Goal: Task Accomplishment & Management: Use online tool/utility

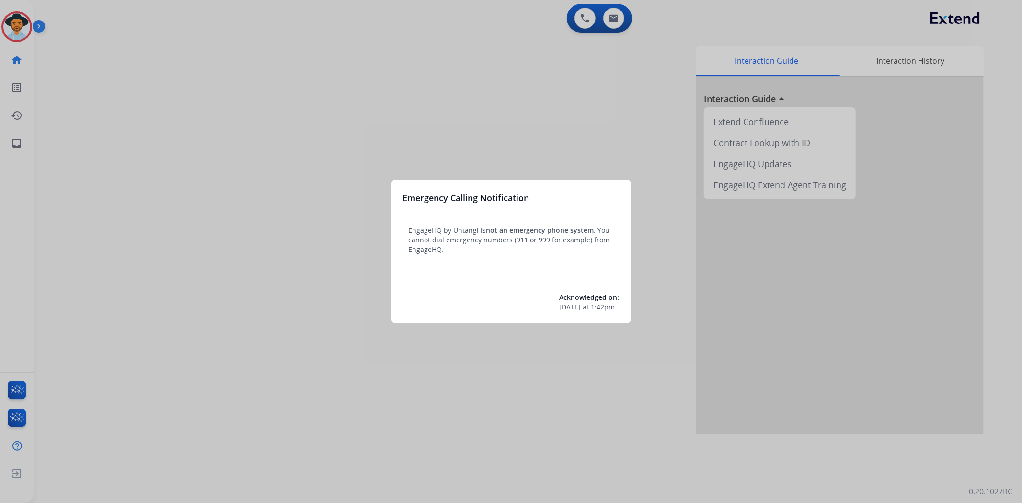
click at [16, 33] on div at bounding box center [511, 251] width 1022 height 503
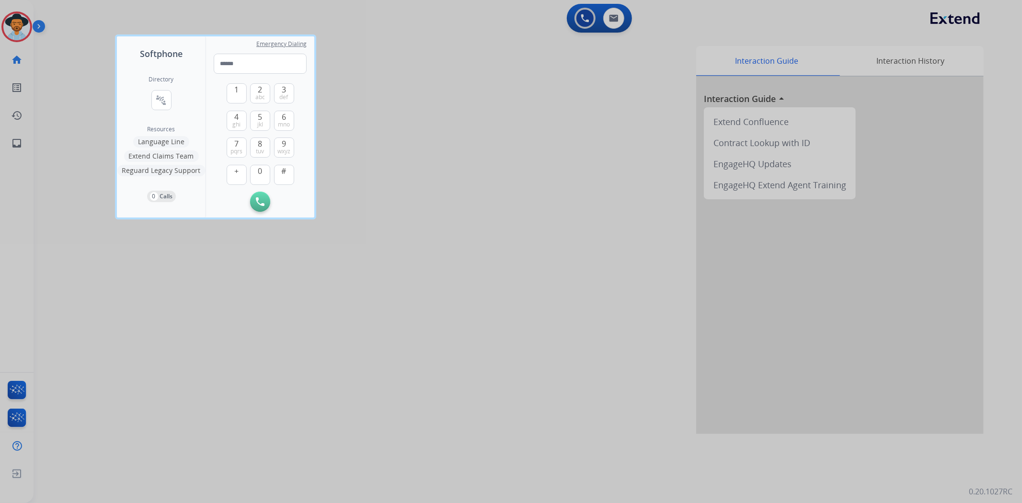
click at [16, 33] on div at bounding box center [511, 251] width 1022 height 503
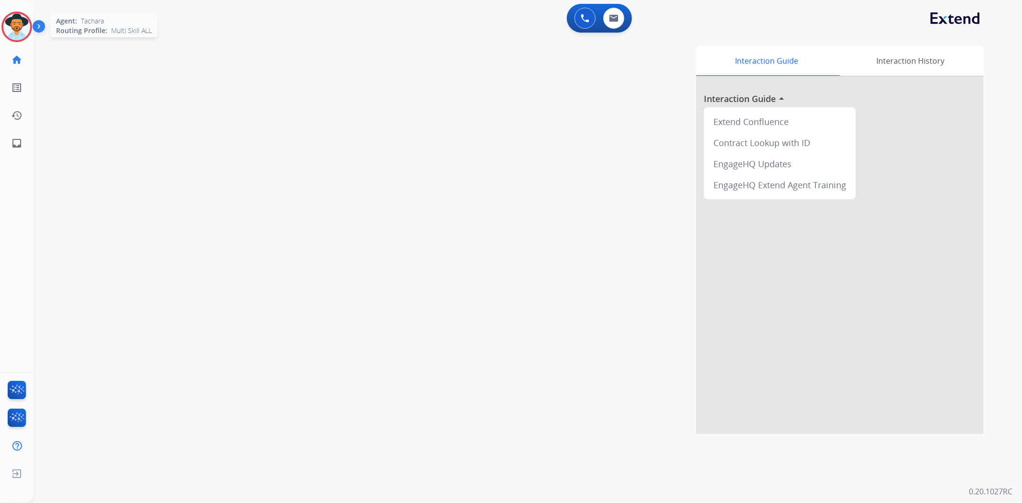
click at [8, 27] on img at bounding box center [16, 26] width 27 height 27
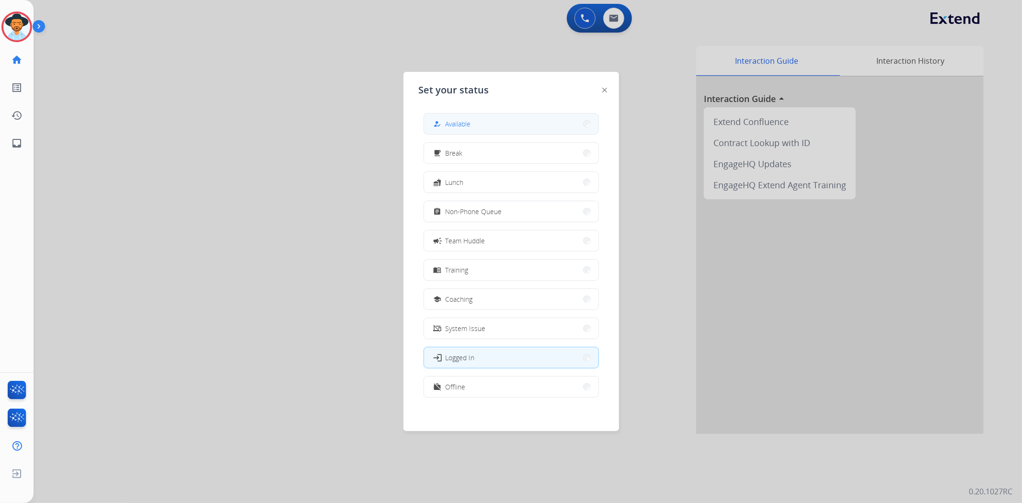
click at [518, 121] on button "how_to_reg Available" at bounding box center [511, 124] width 174 height 21
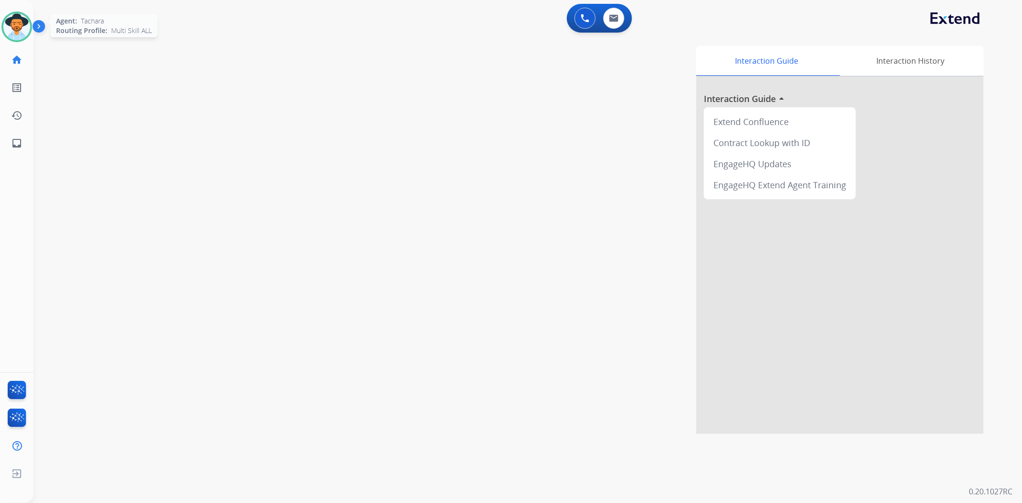
click at [17, 35] on img at bounding box center [16, 26] width 27 height 27
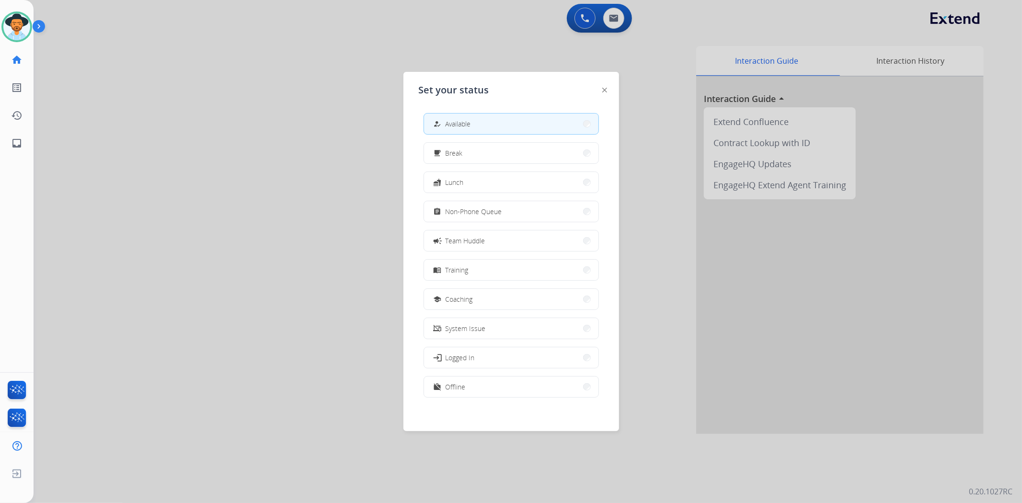
click at [512, 130] on button "how_to_reg Available" at bounding box center [511, 124] width 174 height 21
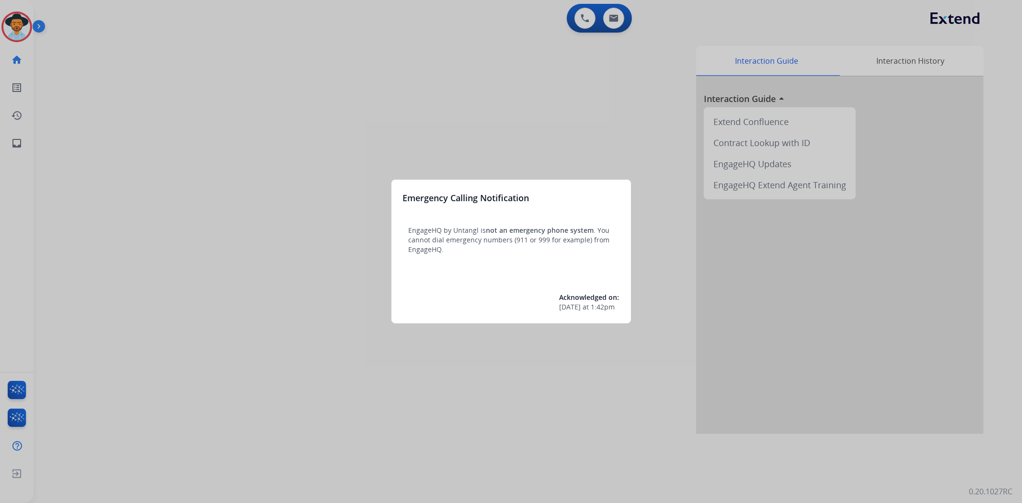
click at [11, 35] on div at bounding box center [511, 251] width 1022 height 503
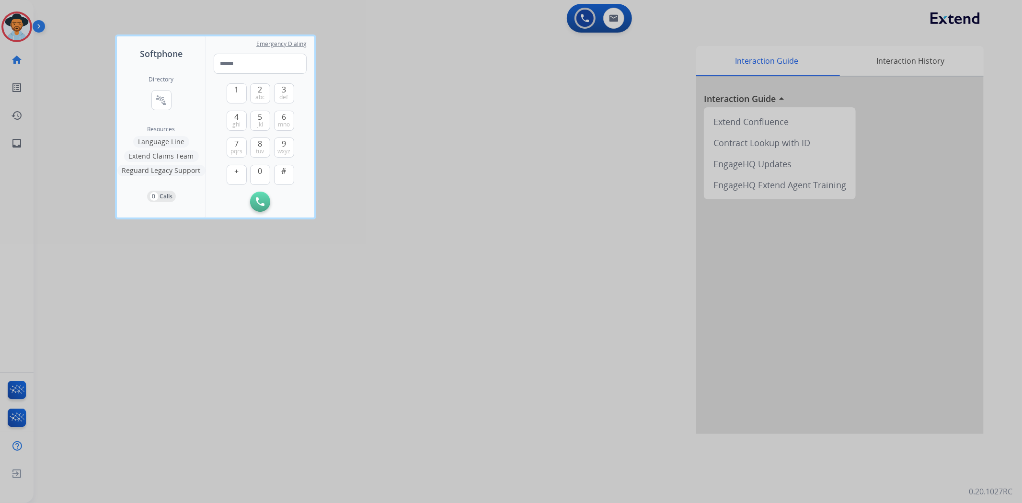
click at [11, 35] on div at bounding box center [511, 251] width 1022 height 503
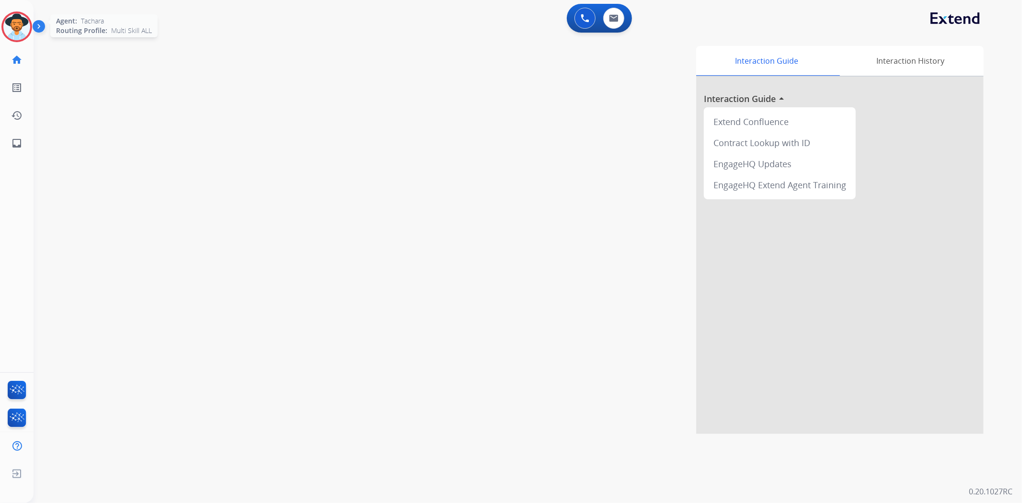
click at [30, 29] on div at bounding box center [16, 27] width 31 height 31
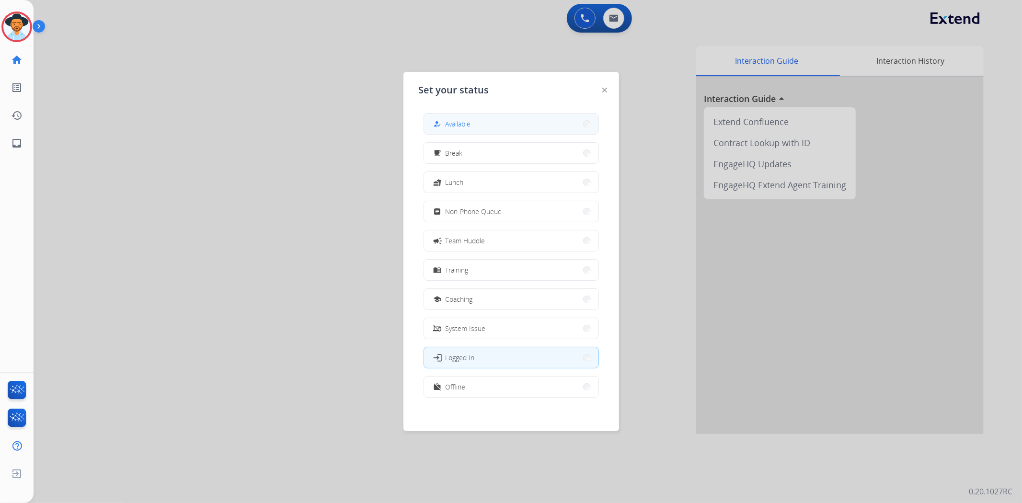
click at [442, 121] on div "how_to_reg" at bounding box center [439, 124] width 14 height 12
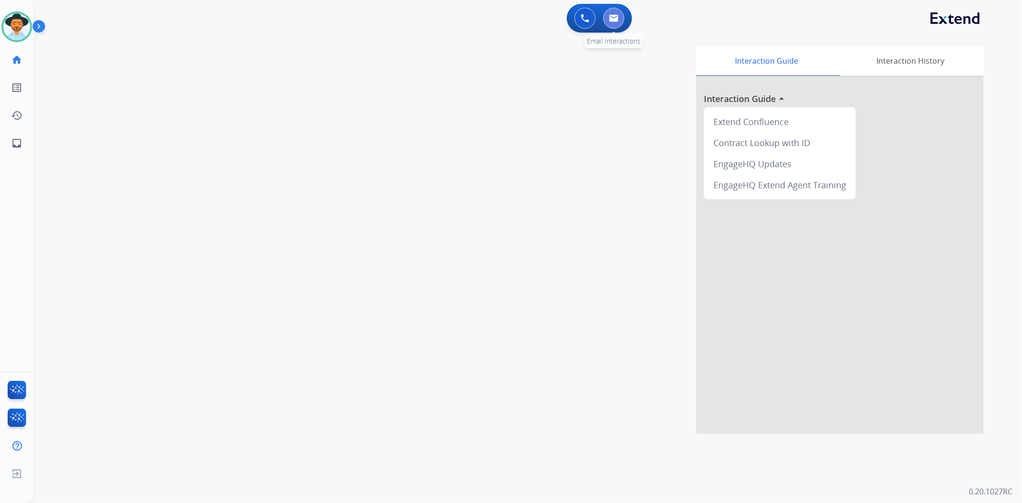
click at [613, 23] on button at bounding box center [613, 18] width 21 height 21
select select "**********"
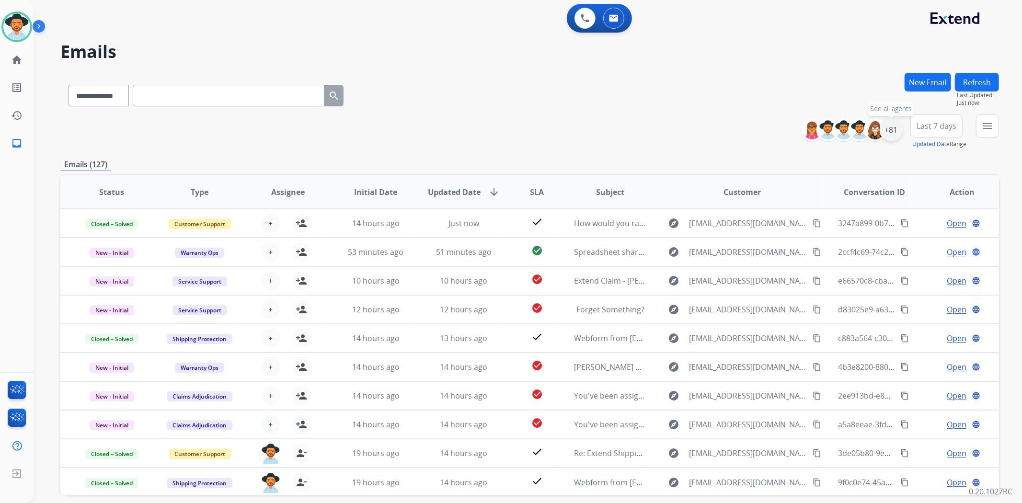
click at [890, 132] on div "+81" at bounding box center [891, 129] width 23 height 23
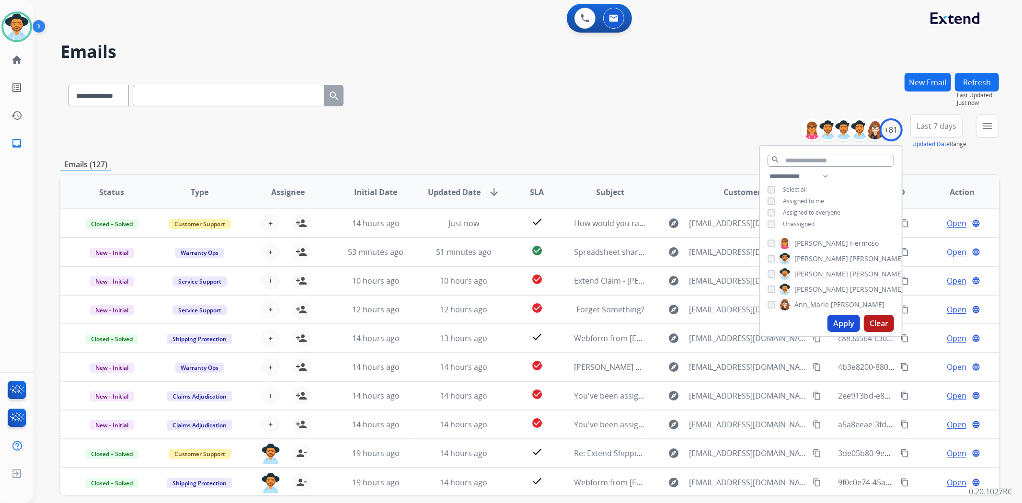
click at [841, 324] on button "Apply" at bounding box center [844, 323] width 33 height 17
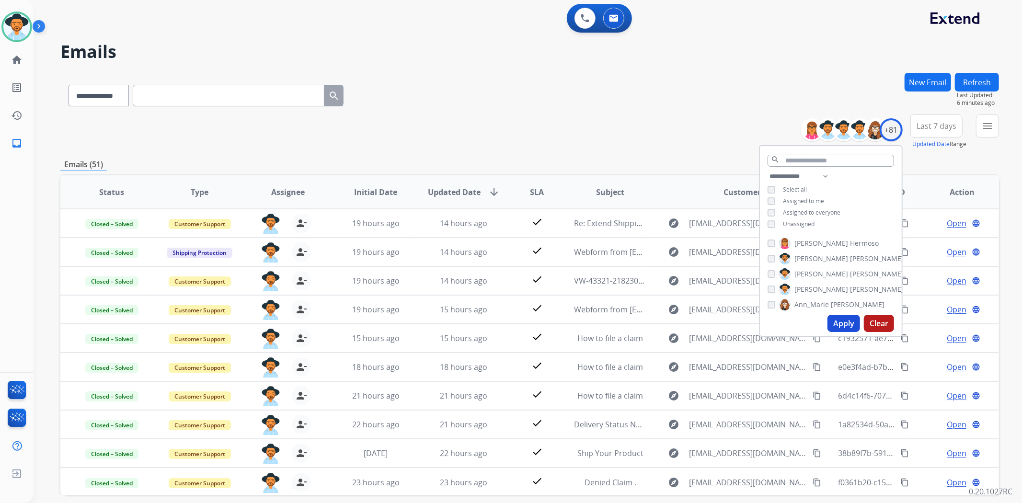
click at [536, 146] on div "**********" at bounding box center [529, 132] width 939 height 35
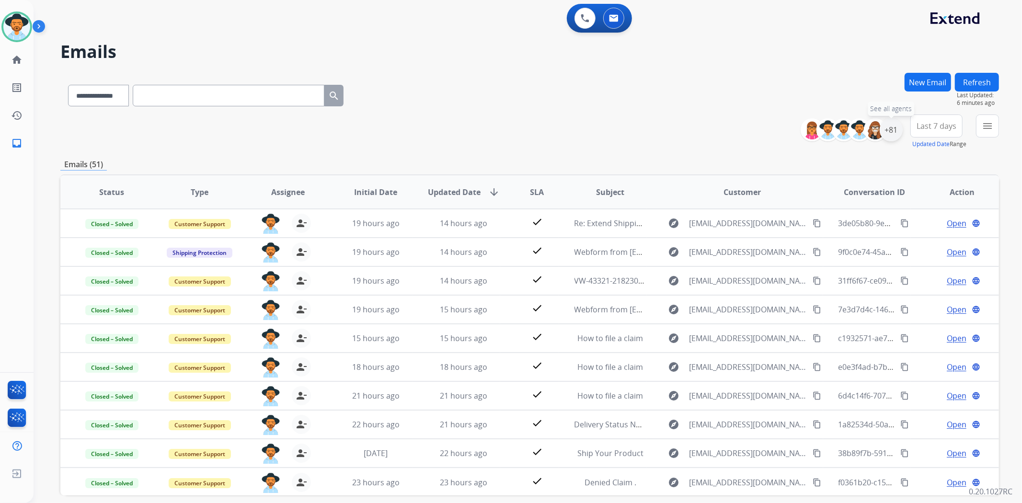
click at [888, 137] on div "+81" at bounding box center [891, 129] width 23 height 23
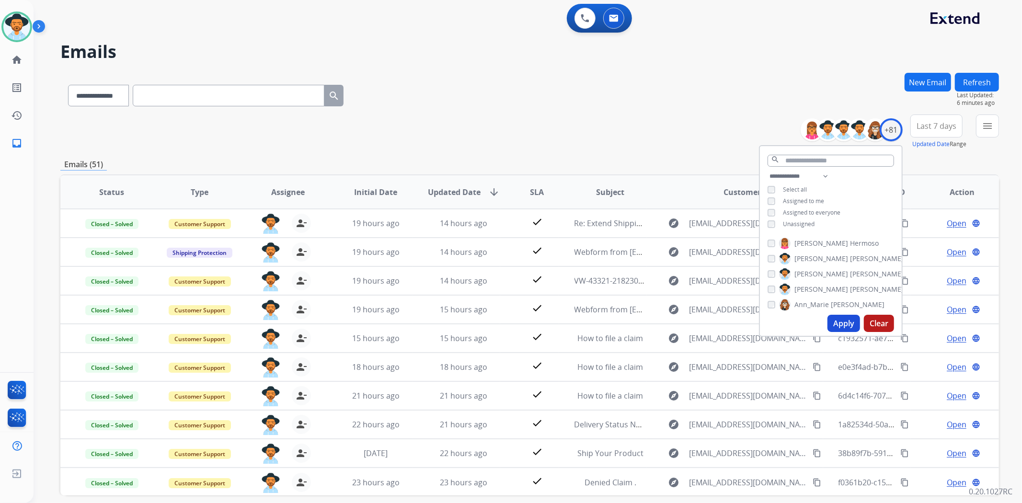
click at [835, 322] on button "Apply" at bounding box center [844, 323] width 33 height 17
click at [682, 148] on div "**********" at bounding box center [529, 132] width 939 height 35
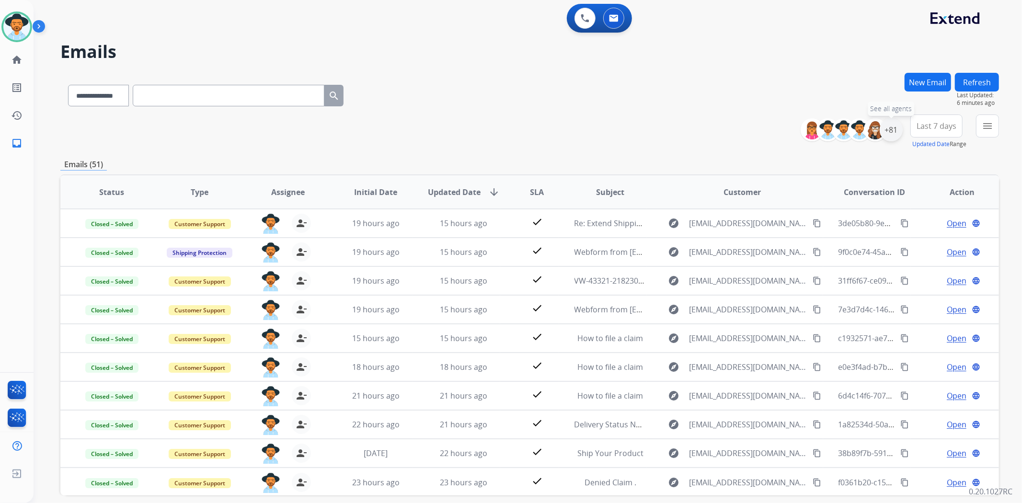
click at [893, 130] on div "+81" at bounding box center [891, 129] width 23 height 23
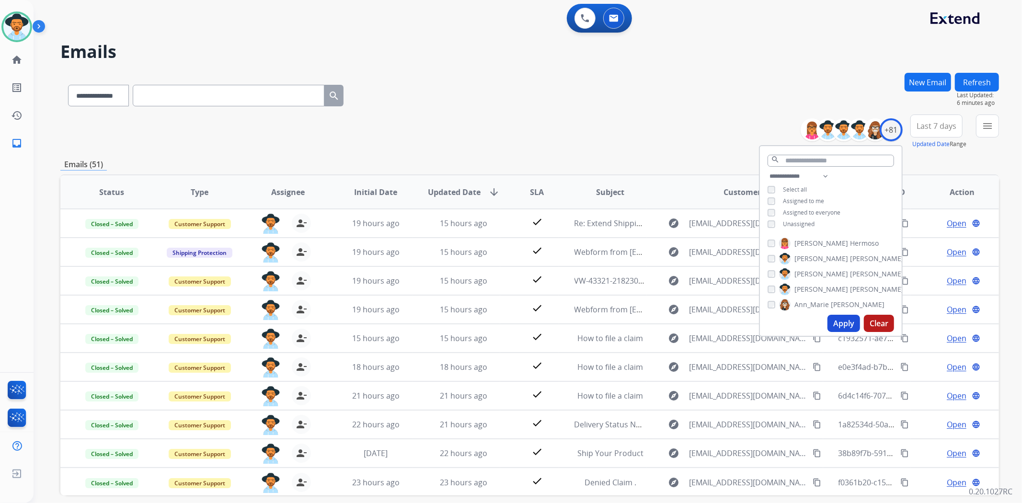
click at [840, 323] on button "Apply" at bounding box center [844, 323] width 33 height 17
click at [844, 322] on button "Apply" at bounding box center [844, 323] width 33 height 17
click at [574, 128] on div "**********" at bounding box center [529, 132] width 939 height 35
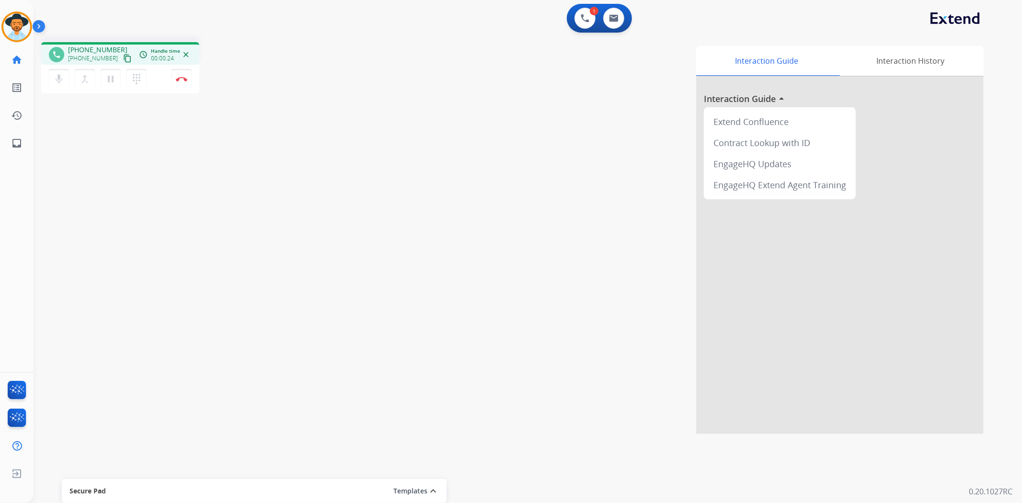
click at [123, 54] on mat-icon "content_copy" at bounding box center [127, 58] width 9 height 9
click at [181, 81] on button "Disconnect" at bounding box center [182, 79] width 20 height 20
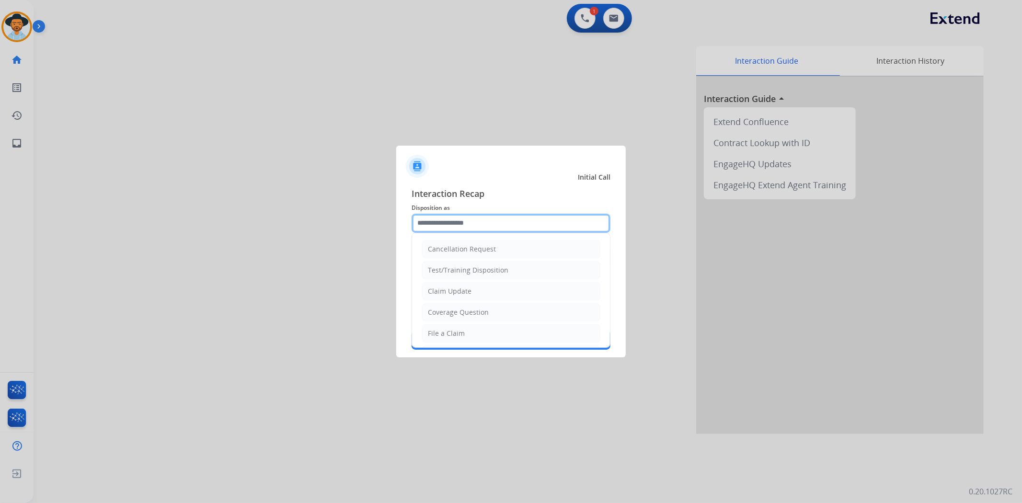
click at [458, 219] on input "text" at bounding box center [511, 223] width 199 height 19
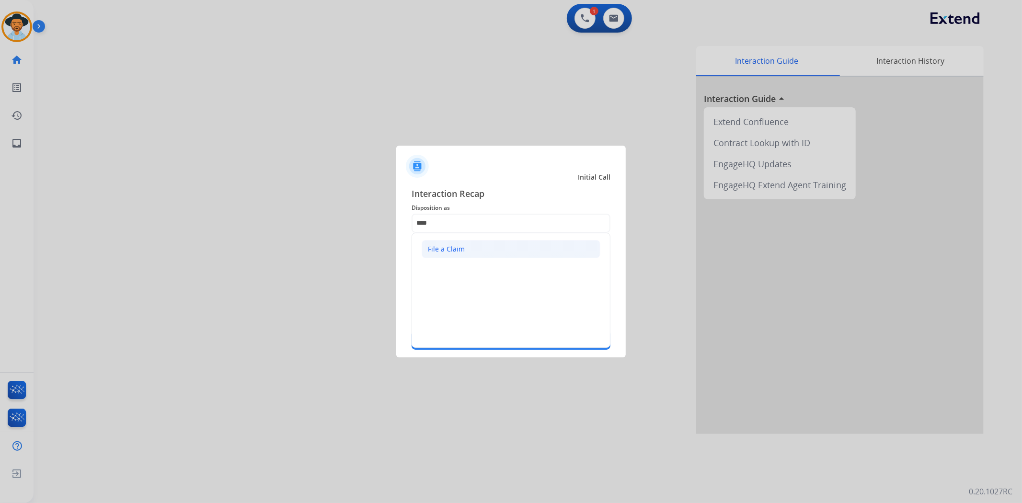
click at [468, 253] on li "File a Claim" at bounding box center [511, 249] width 179 height 18
type input "**********"
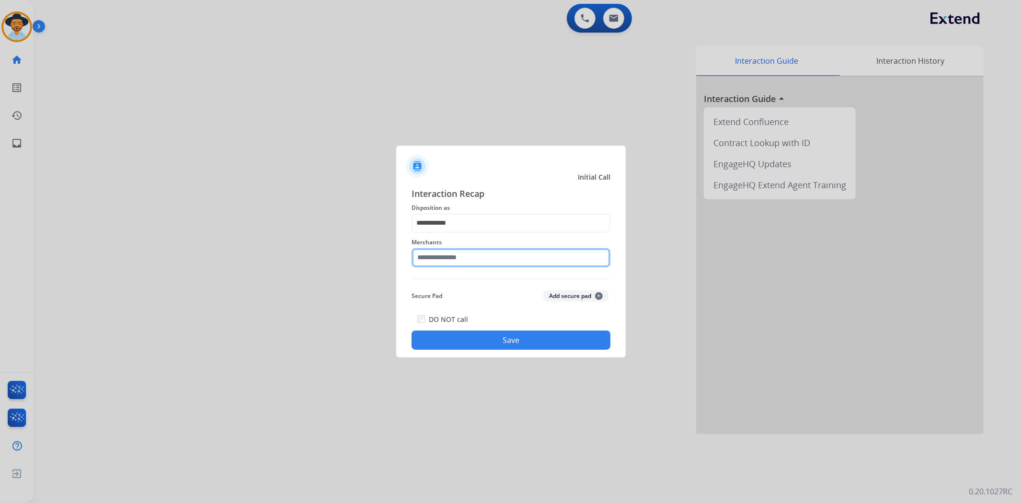
click at [463, 266] on input "text" at bounding box center [511, 257] width 199 height 19
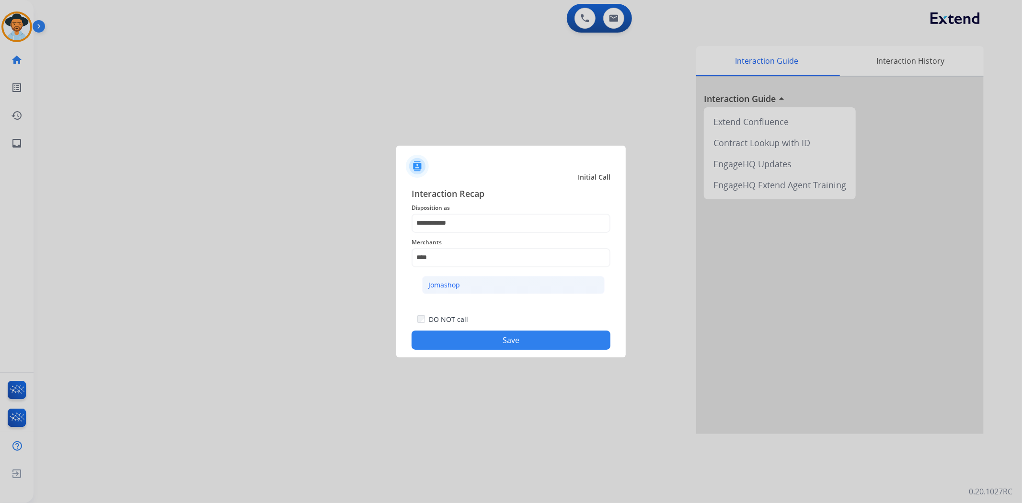
click at [487, 280] on li "Jomashop" at bounding box center [513, 285] width 183 height 18
type input "********"
click at [500, 343] on button "Save" at bounding box center [511, 340] width 199 height 19
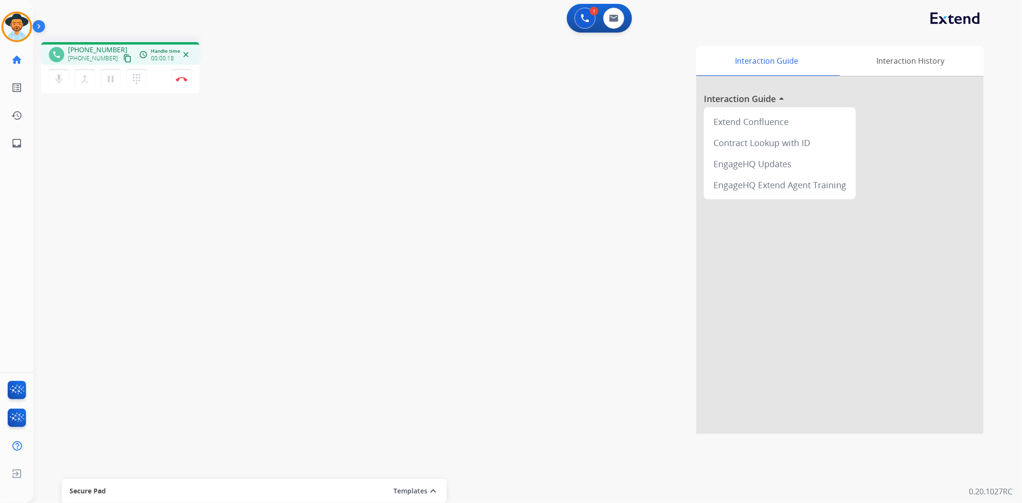
click at [123, 57] on mat-icon "content_copy" at bounding box center [127, 58] width 9 height 9
click at [111, 79] on mat-icon "pause" at bounding box center [111, 79] width 12 height 12
click at [106, 73] on mat-icon "play_arrow" at bounding box center [111, 79] width 12 height 12
click at [374, 487] on div "Secure Pad" at bounding box center [254, 491] width 370 height 16
click at [116, 120] on div "phone [PHONE_NUMBER] [PHONE_NUMBER] content_copy access_time Call metrics Queue…" at bounding box center [517, 235] width 966 height 400
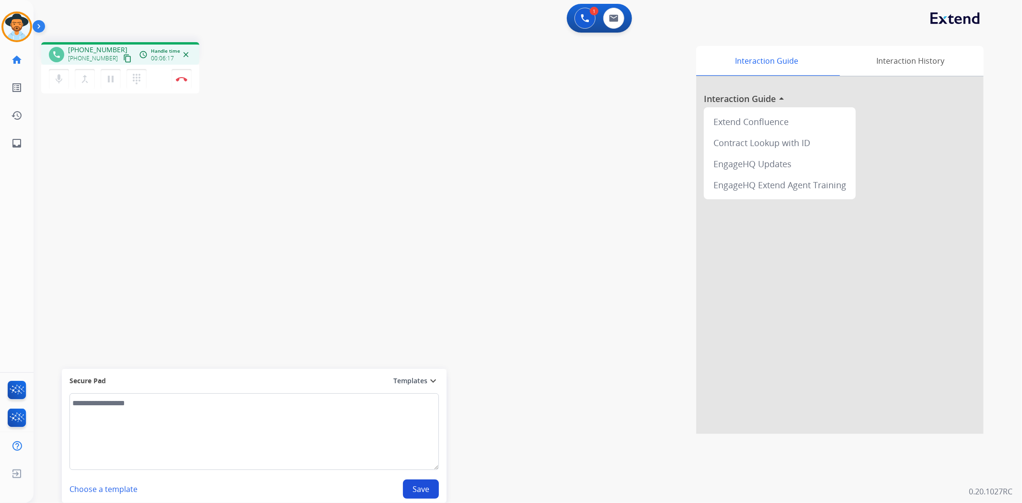
click at [358, 290] on div "Interaction Guide Interaction History Interaction Guide arrow_drop_up Extend Co…" at bounding box center [655, 240] width 657 height 388
click at [106, 77] on mat-icon "pause" at bounding box center [111, 79] width 12 height 12
click at [107, 78] on mat-icon "play_arrow" at bounding box center [111, 79] width 12 height 12
click at [150, 226] on div "phone [PHONE_NUMBER] [PHONE_NUMBER] content_copy access_time Call metrics Queue…" at bounding box center [517, 235] width 966 height 400
click at [433, 380] on mat-icon "expand_more" at bounding box center [434, 381] width 12 height 12
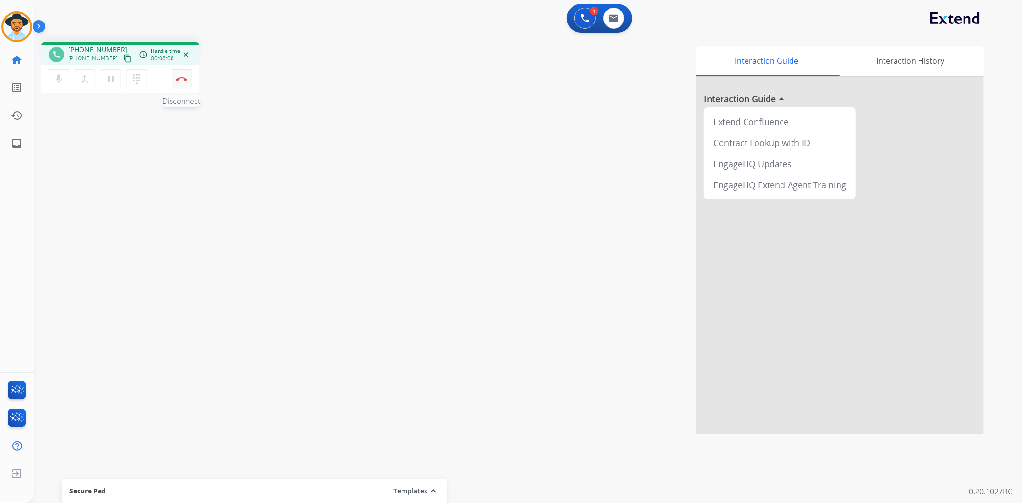
click at [179, 87] on button "Disconnect" at bounding box center [182, 79] width 20 height 20
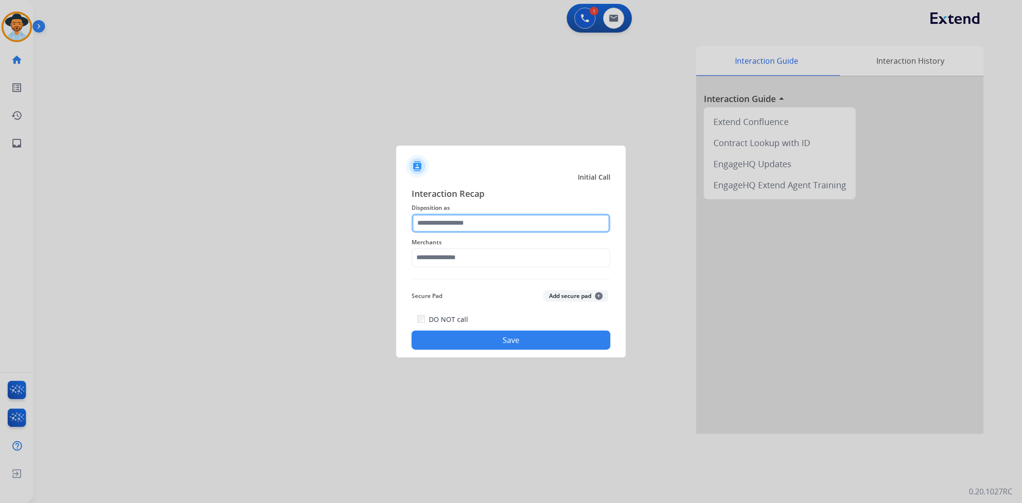
click at [516, 232] on input "text" at bounding box center [511, 223] width 199 height 19
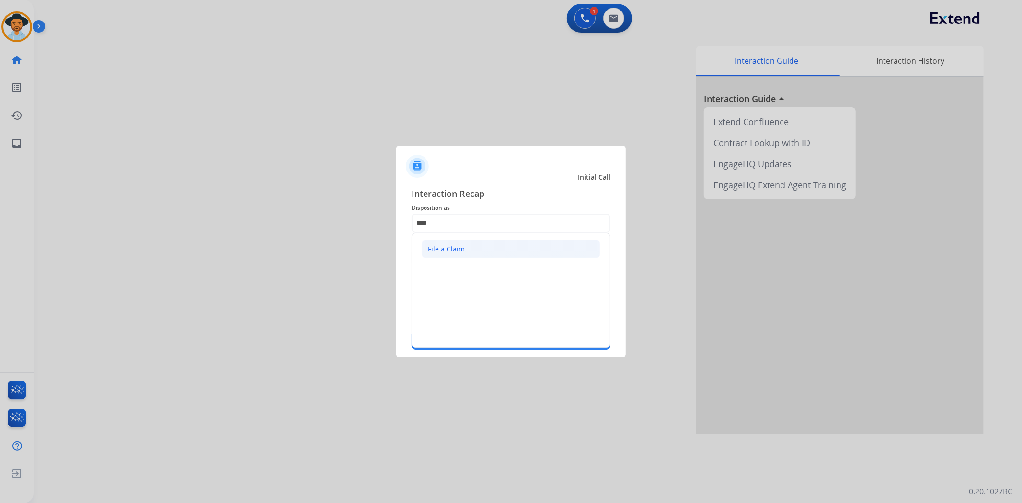
click at [481, 243] on li "File a Claim" at bounding box center [511, 249] width 179 height 18
type input "**********"
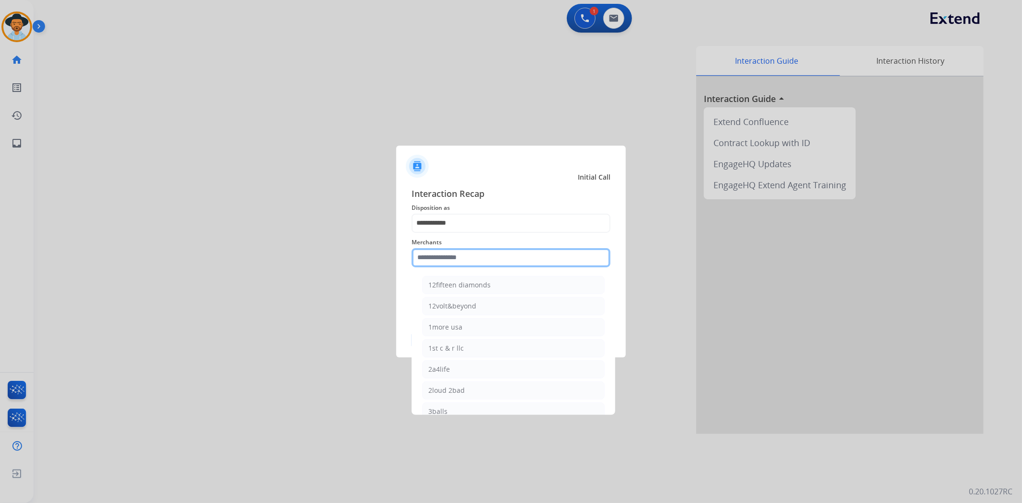
click at [490, 259] on input "text" at bounding box center [511, 257] width 199 height 19
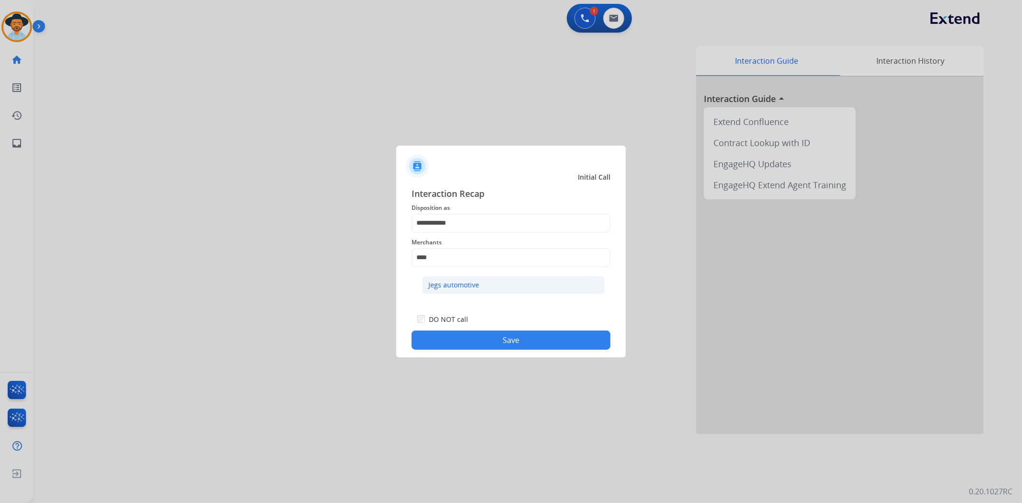
click at [474, 287] on div "Jegs automotive" at bounding box center [453, 285] width 51 height 10
type input "**********"
click at [481, 328] on div "DO NOT call Save" at bounding box center [511, 331] width 199 height 36
click at [484, 335] on button "Save" at bounding box center [511, 340] width 199 height 19
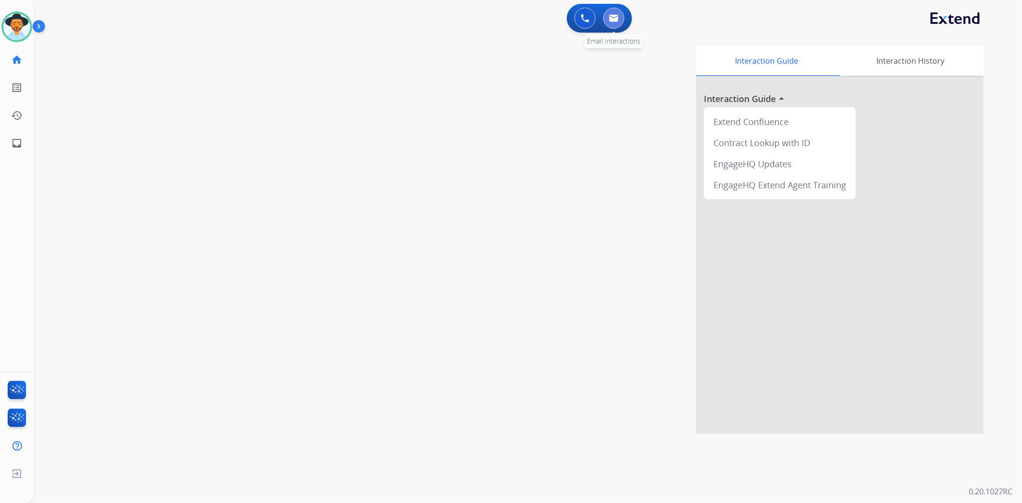
click at [618, 15] on img at bounding box center [614, 18] width 10 height 8
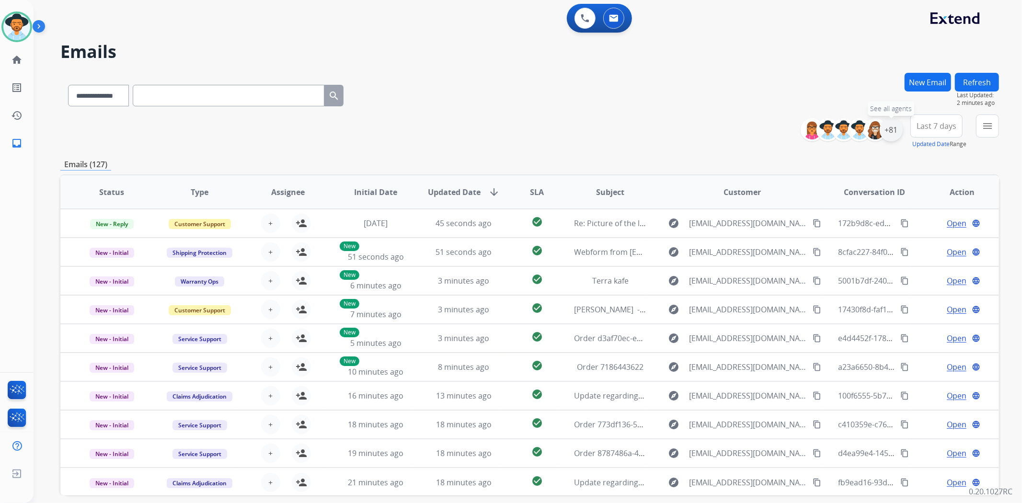
click at [892, 133] on div "+81" at bounding box center [891, 129] width 23 height 23
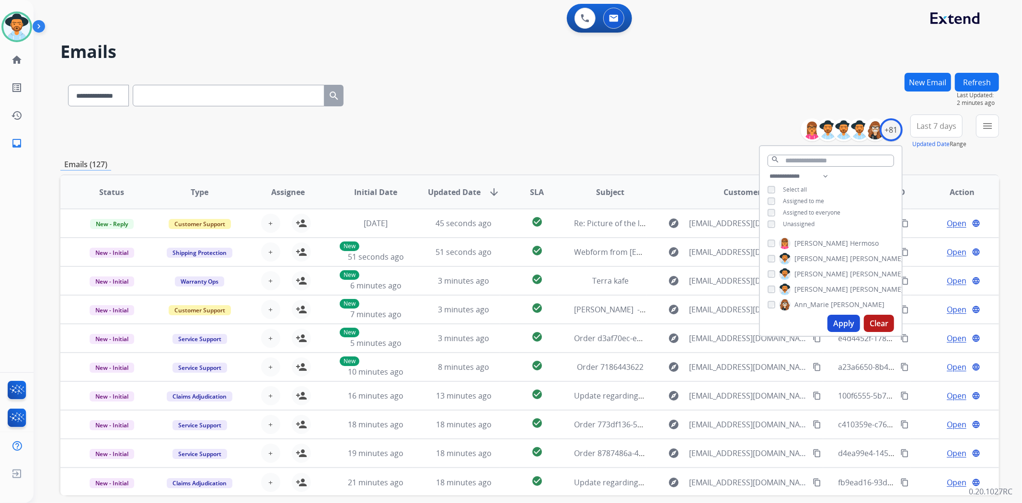
click at [837, 319] on button "Apply" at bounding box center [844, 323] width 33 height 17
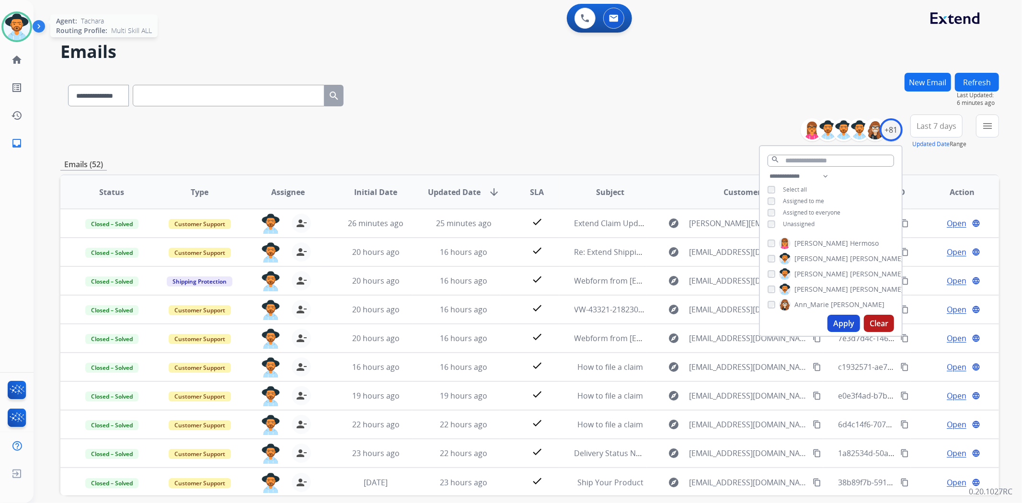
click at [0, 14] on div "Tachara Available Edit Avatar Agent: [PERSON_NAME] Profile: Multi Skill ALL" at bounding box center [17, 27] width 34 height 31
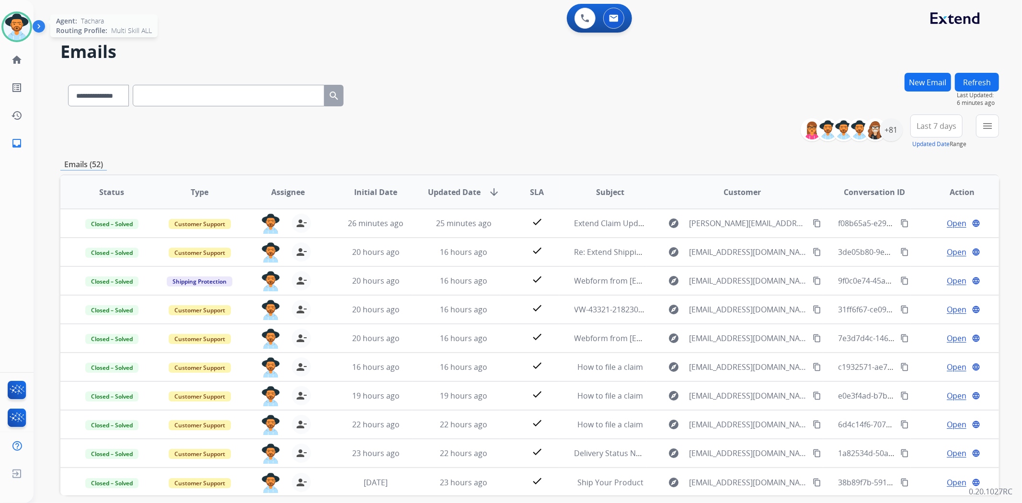
click at [15, 25] on img at bounding box center [16, 26] width 27 height 27
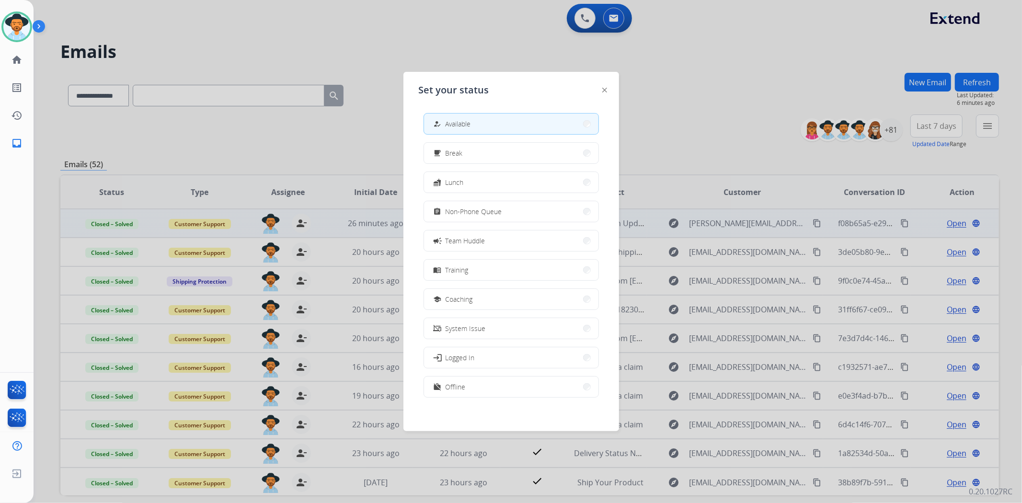
click at [554, 217] on button "assignment Non-Phone Queue" at bounding box center [511, 211] width 174 height 21
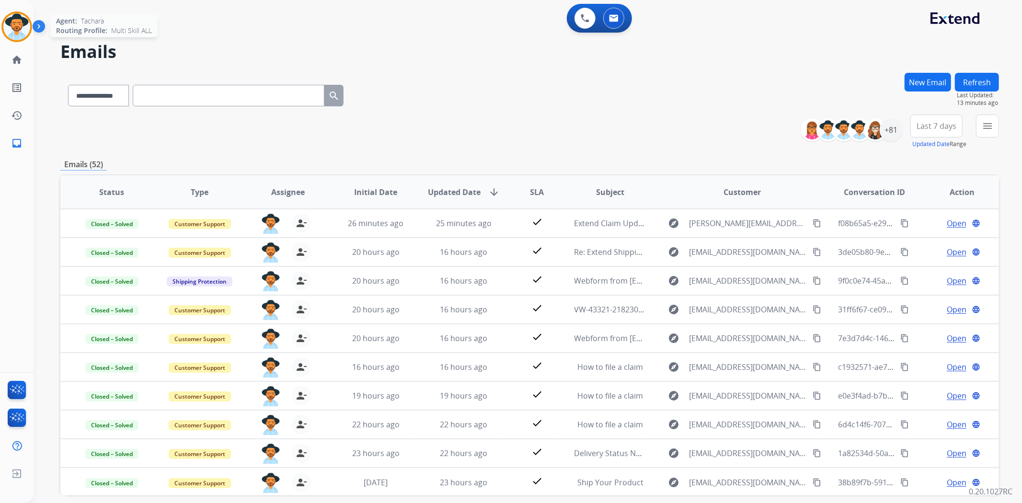
click at [17, 32] on img at bounding box center [16, 26] width 27 height 27
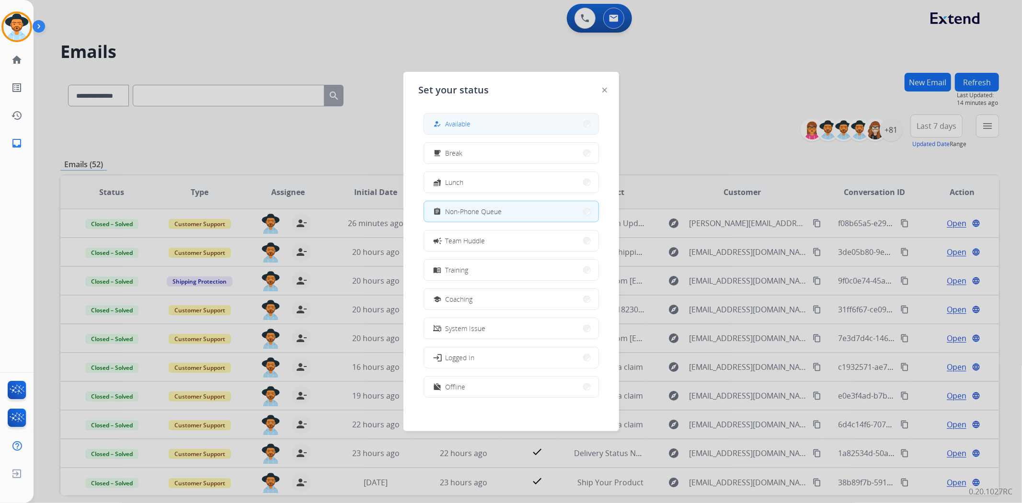
click at [486, 126] on button "how_to_reg Available" at bounding box center [511, 124] width 174 height 21
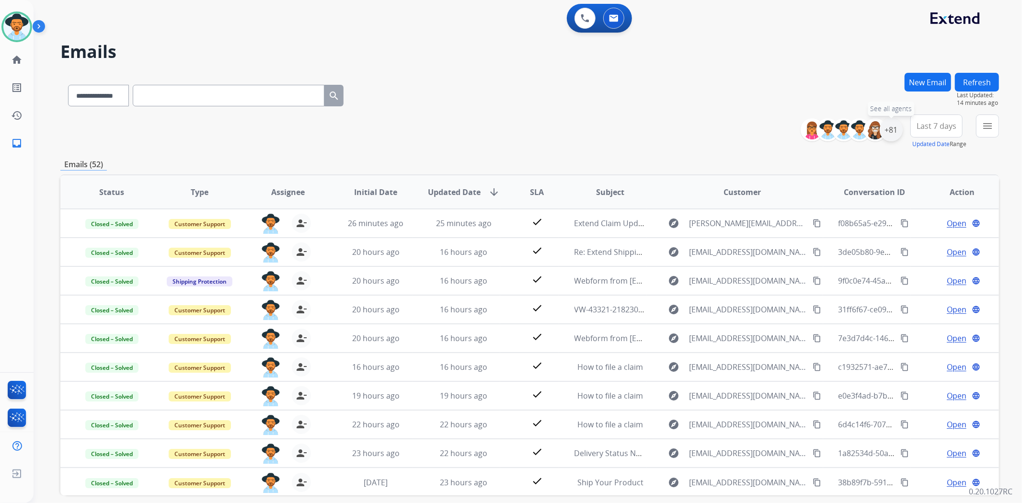
click at [891, 135] on div "+81" at bounding box center [891, 129] width 23 height 23
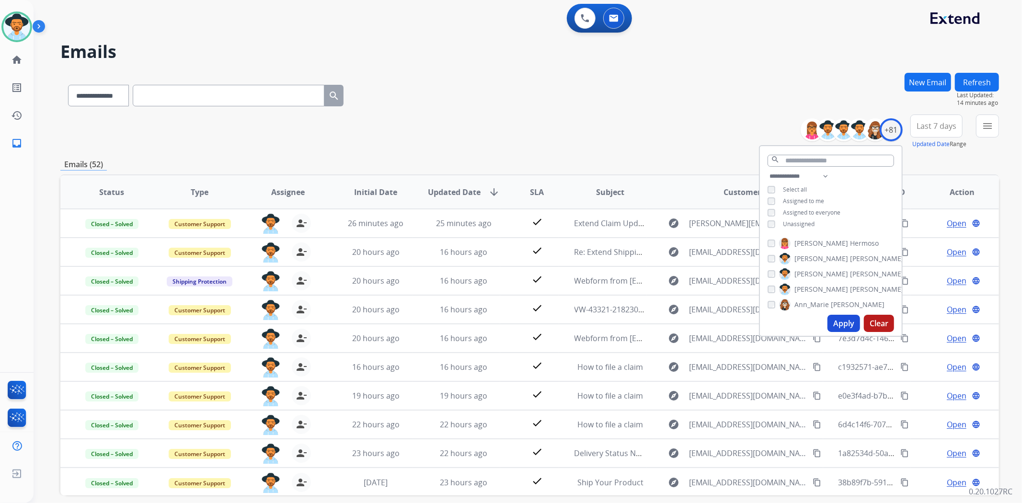
click at [836, 324] on button "Apply" at bounding box center [844, 323] width 33 height 17
click at [596, 137] on div "**********" at bounding box center [529, 132] width 939 height 35
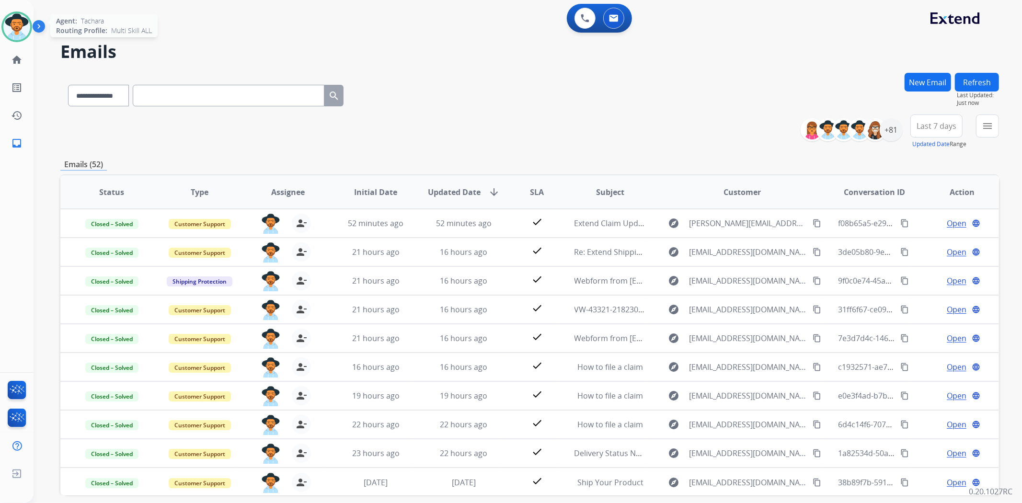
click at [16, 29] on img at bounding box center [16, 26] width 27 height 27
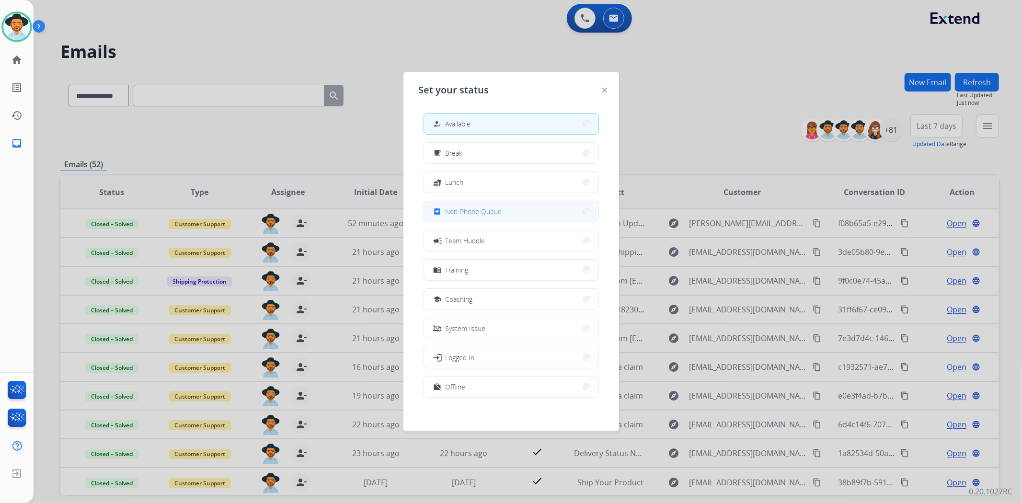
click at [442, 213] on div "assignment" at bounding box center [439, 212] width 14 height 12
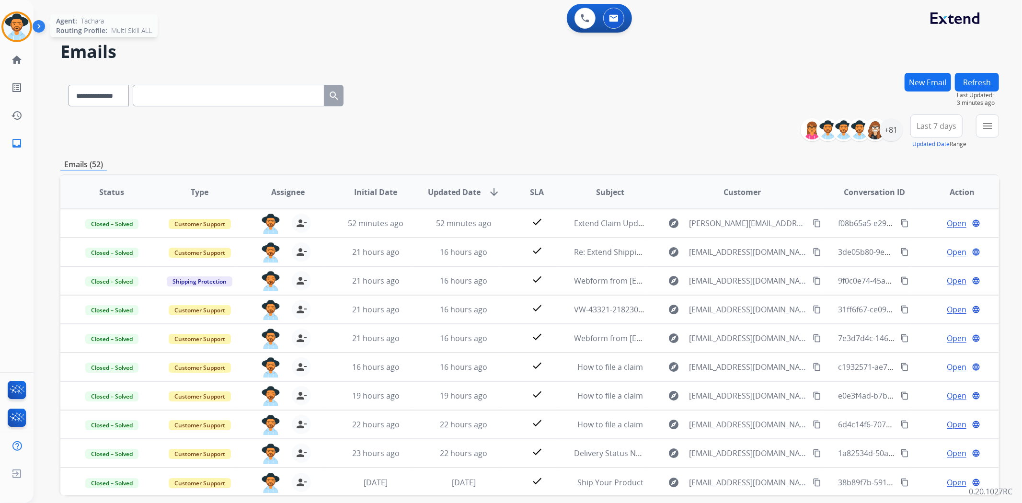
click at [12, 26] on img at bounding box center [16, 26] width 27 height 27
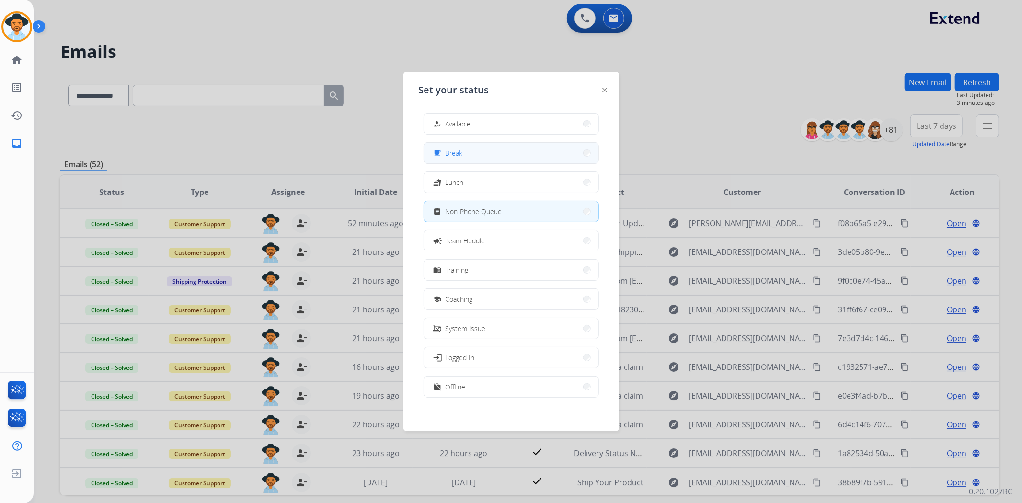
click at [482, 152] on button "free_breakfast Break" at bounding box center [511, 153] width 174 height 21
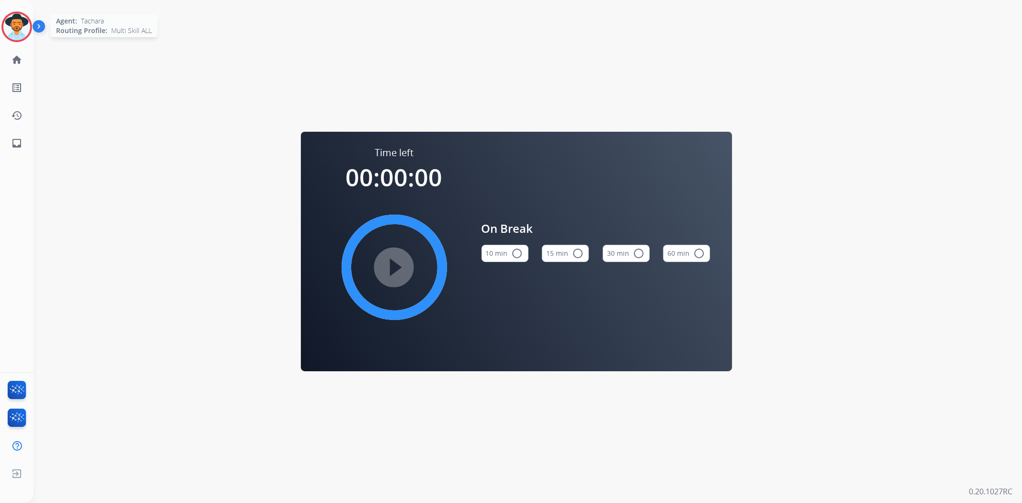
click at [21, 29] on img at bounding box center [16, 26] width 27 height 27
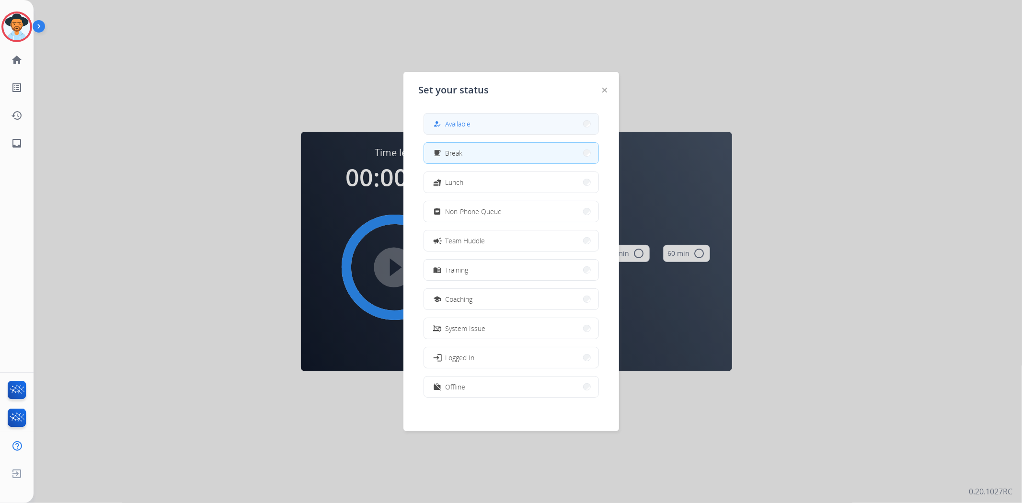
click at [433, 122] on button "how_to_reg Available" at bounding box center [511, 124] width 174 height 21
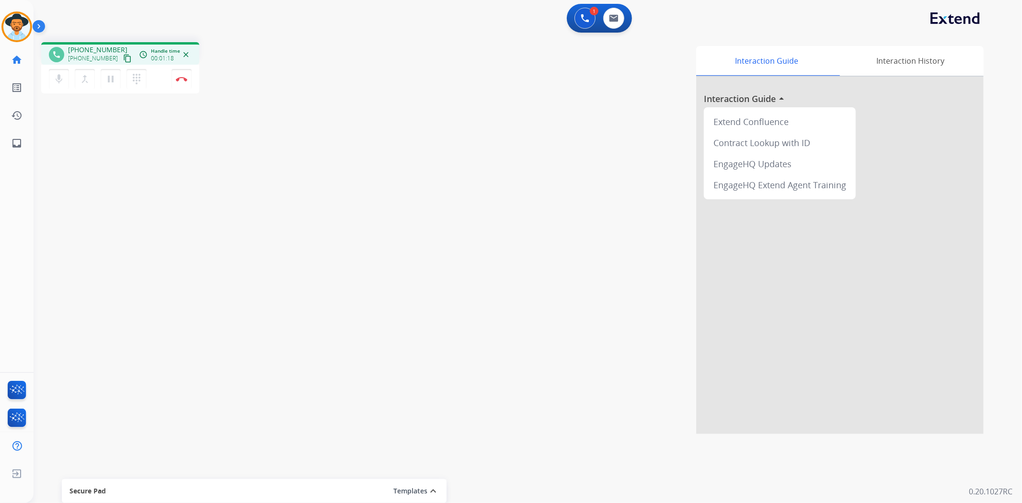
click at [123, 57] on mat-icon "content_copy" at bounding box center [127, 58] width 9 height 9
click at [183, 78] on img at bounding box center [182, 79] width 12 height 5
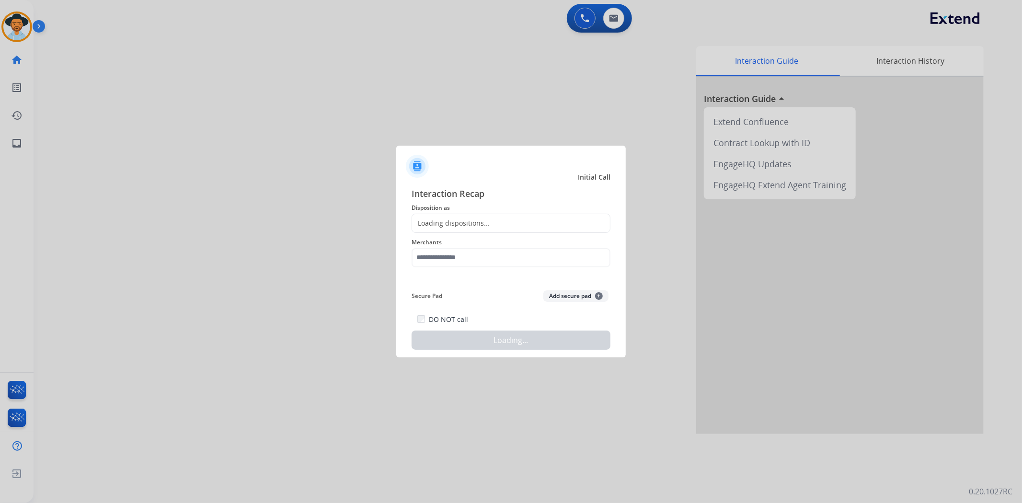
click at [490, 224] on div "Loading dispositions..." at bounding box center [511, 223] width 199 height 19
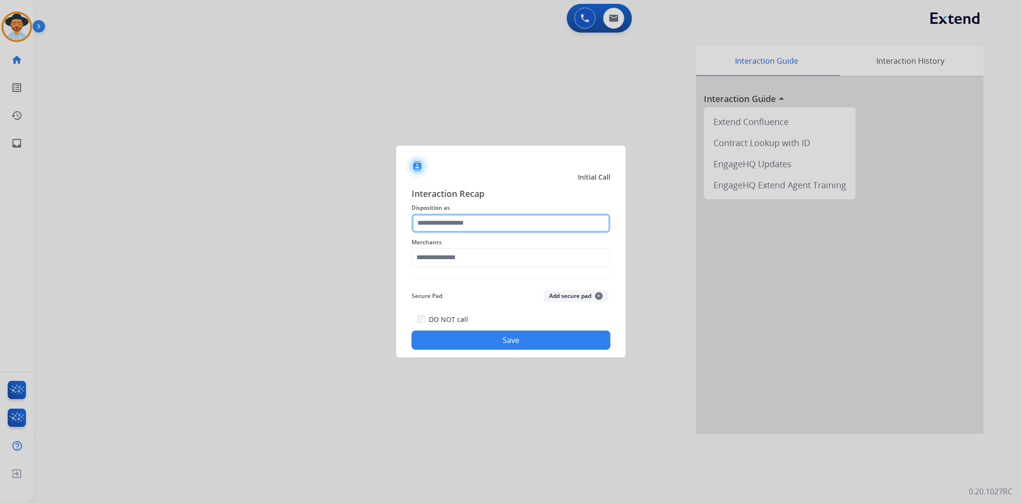
click at [441, 217] on input "text" at bounding box center [511, 223] width 199 height 19
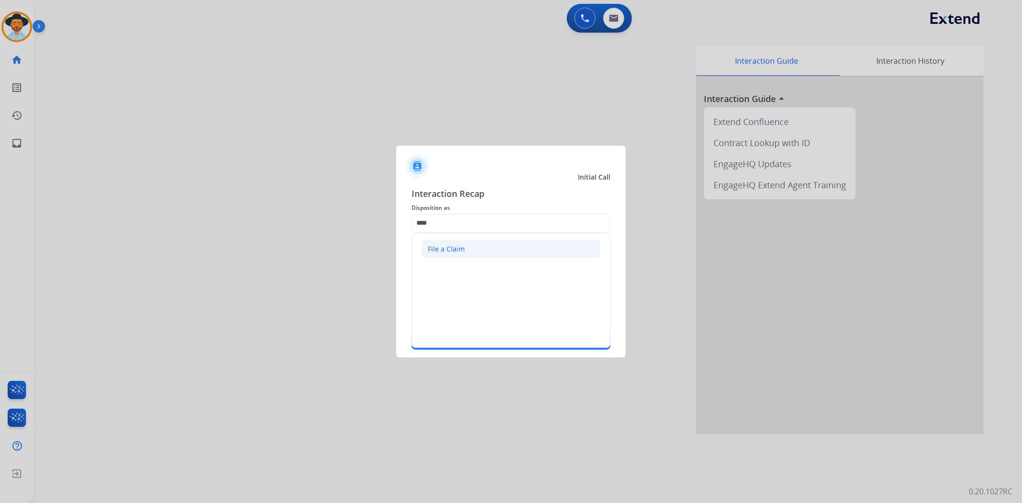
click at [454, 250] on div "File a Claim" at bounding box center [446, 249] width 37 height 10
type input "**********"
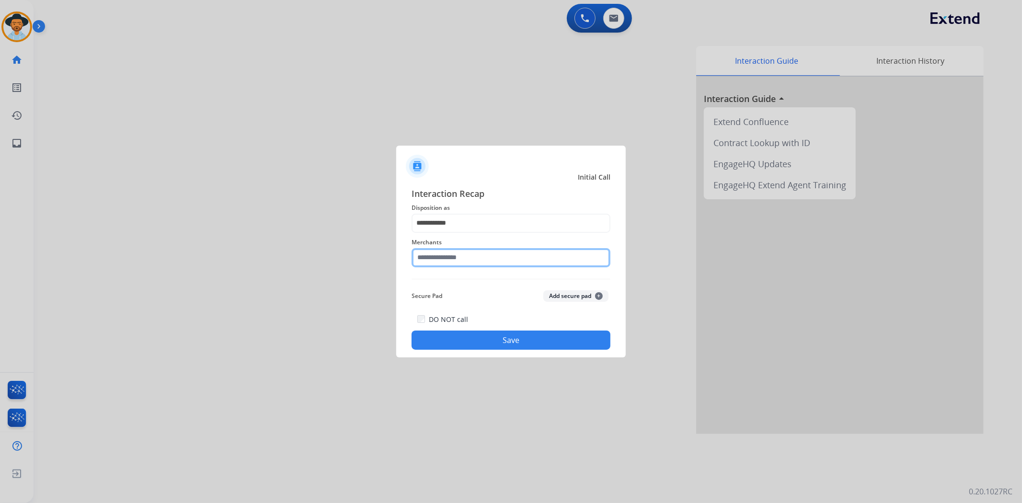
click at [453, 253] on input "text" at bounding box center [511, 257] width 199 height 19
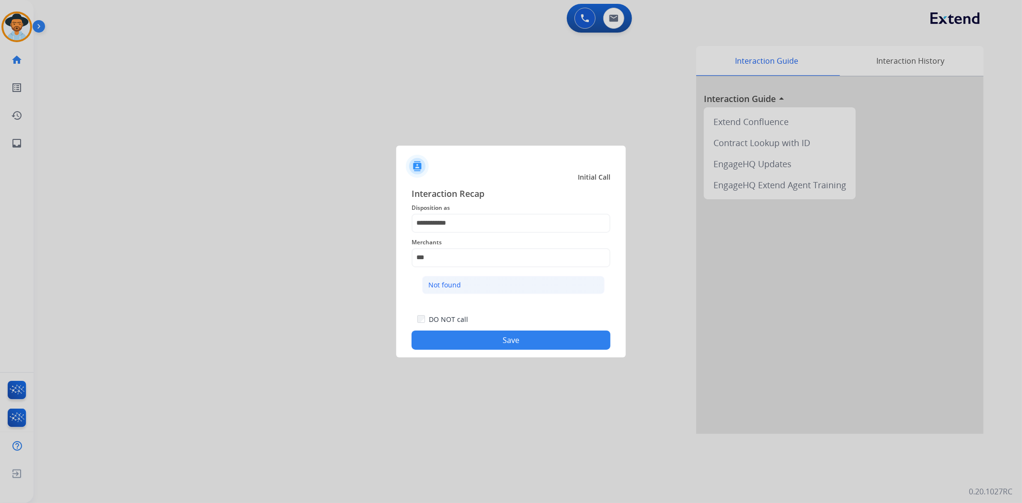
click at [445, 280] on div "Not found" at bounding box center [444, 285] width 33 height 10
type input "*********"
click at [472, 351] on div "**********" at bounding box center [511, 268] width 230 height 179
click at [473, 337] on button "Save" at bounding box center [511, 340] width 199 height 19
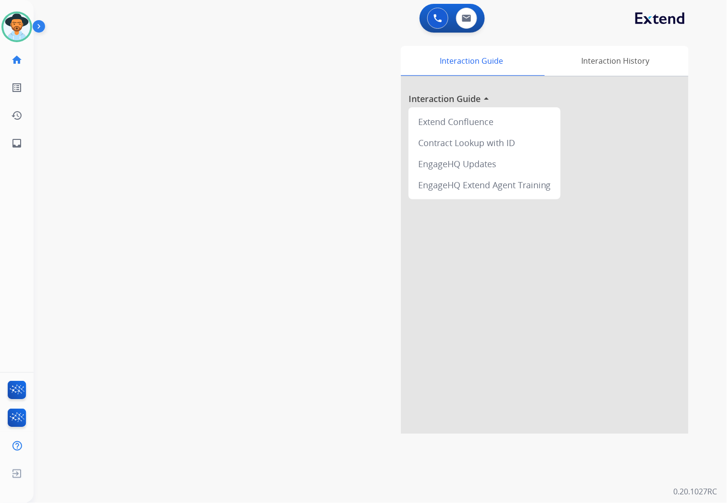
click at [297, 137] on div "Interaction Guide Interaction History Interaction Guide arrow_drop_up Extend Co…" at bounding box center [490, 240] width 395 height 388
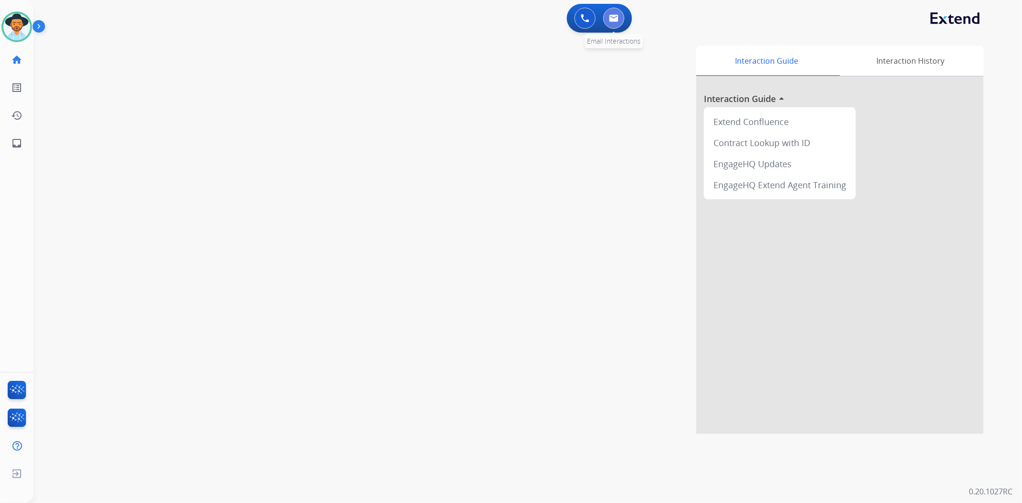
click at [621, 25] on button at bounding box center [613, 18] width 21 height 21
select select "**********"
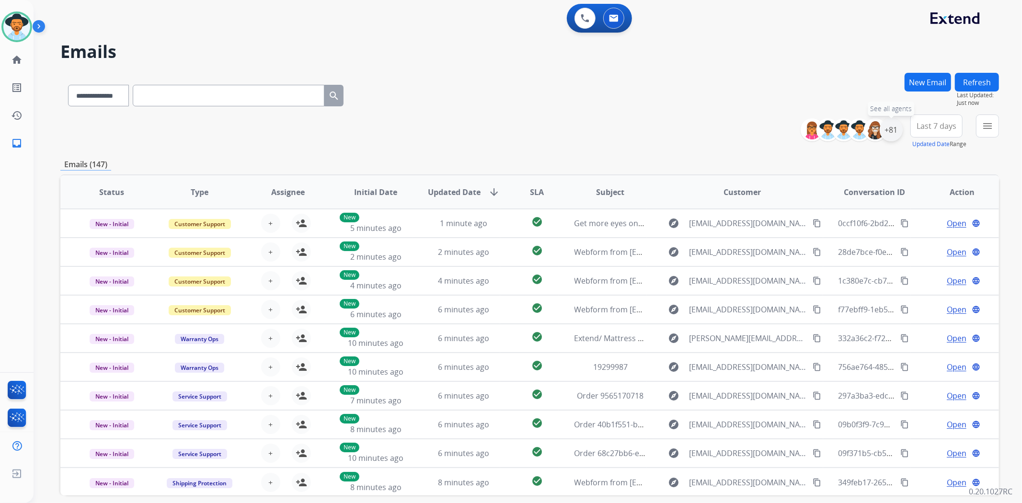
click at [890, 137] on div "+81" at bounding box center [891, 129] width 23 height 23
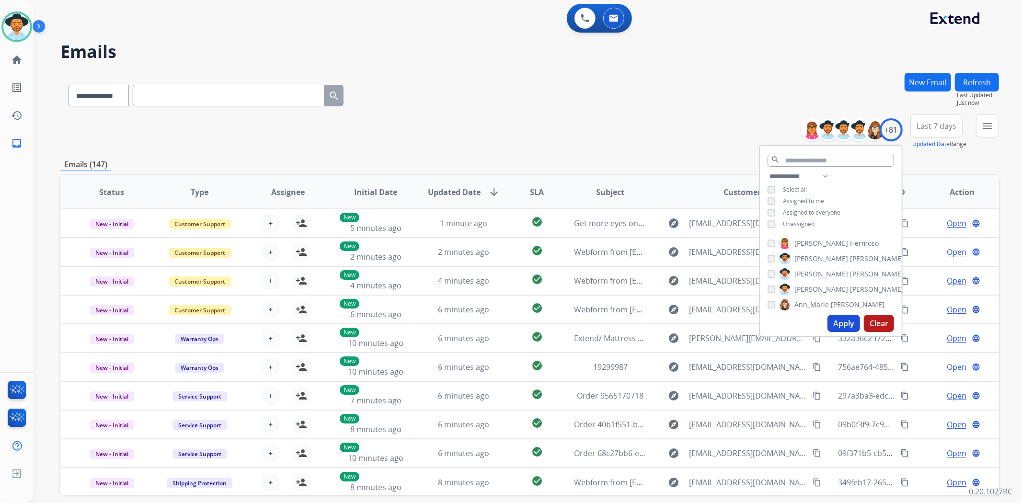
click at [836, 323] on button "Apply" at bounding box center [844, 323] width 33 height 17
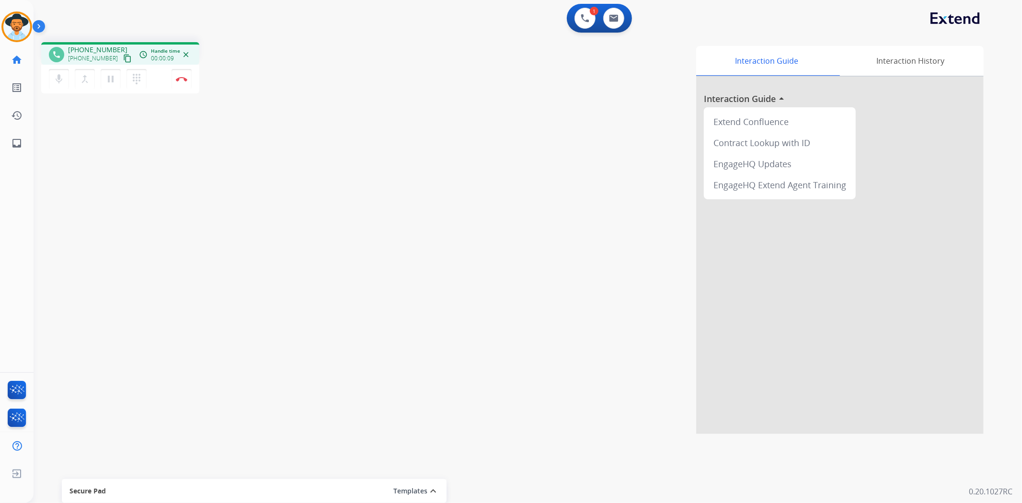
click at [123, 55] on mat-icon "content_copy" at bounding box center [127, 58] width 9 height 9
click at [111, 84] on mat-icon "pause" at bounding box center [111, 79] width 12 height 12
click at [112, 73] on mat-icon "play_arrow" at bounding box center [111, 79] width 12 height 12
click at [179, 78] on img at bounding box center [182, 79] width 12 height 5
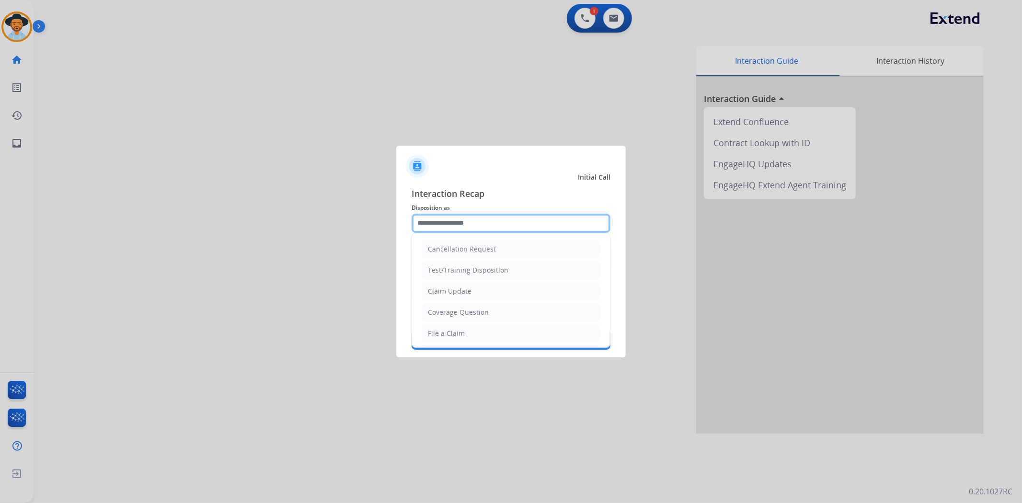
click at [431, 224] on input "text" at bounding box center [511, 223] width 199 height 19
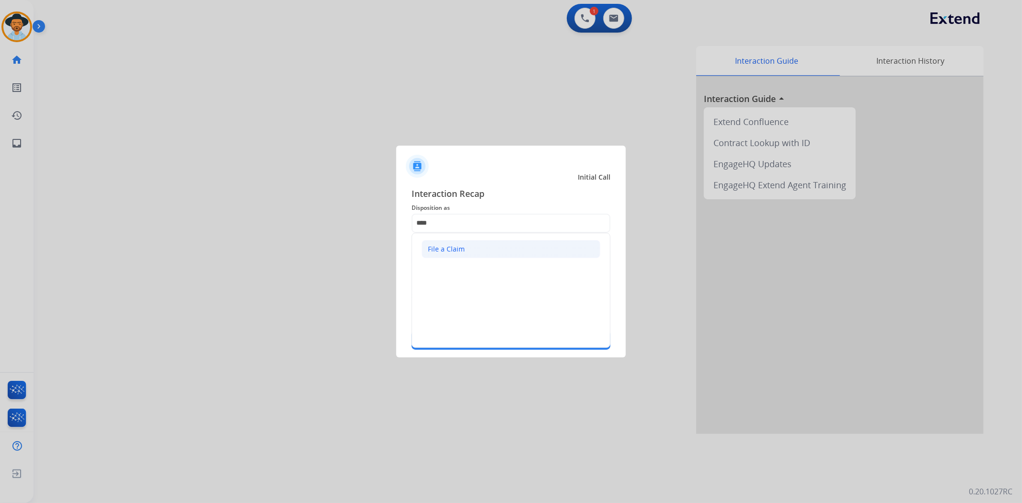
click at [467, 247] on li "File a Claim" at bounding box center [511, 249] width 179 height 18
type input "**********"
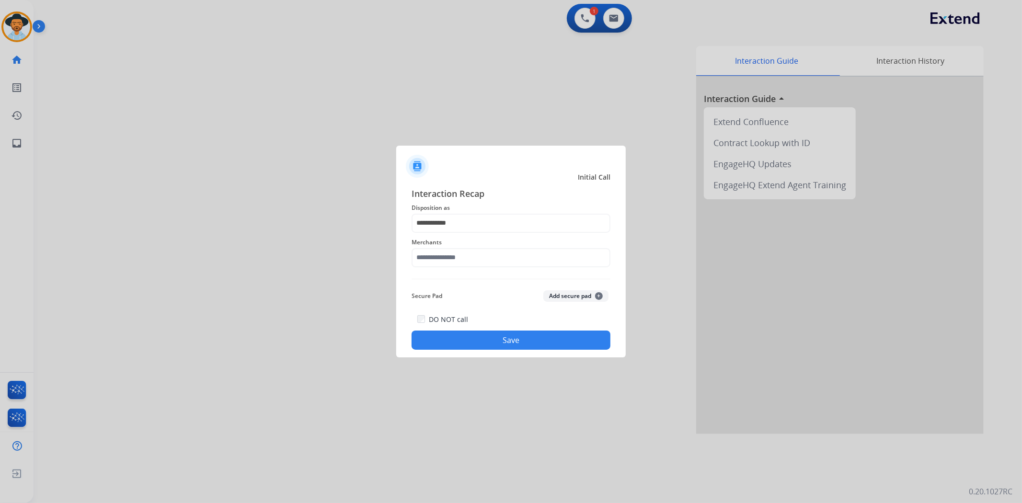
click at [459, 268] on div "Merchants" at bounding box center [511, 252] width 199 height 38
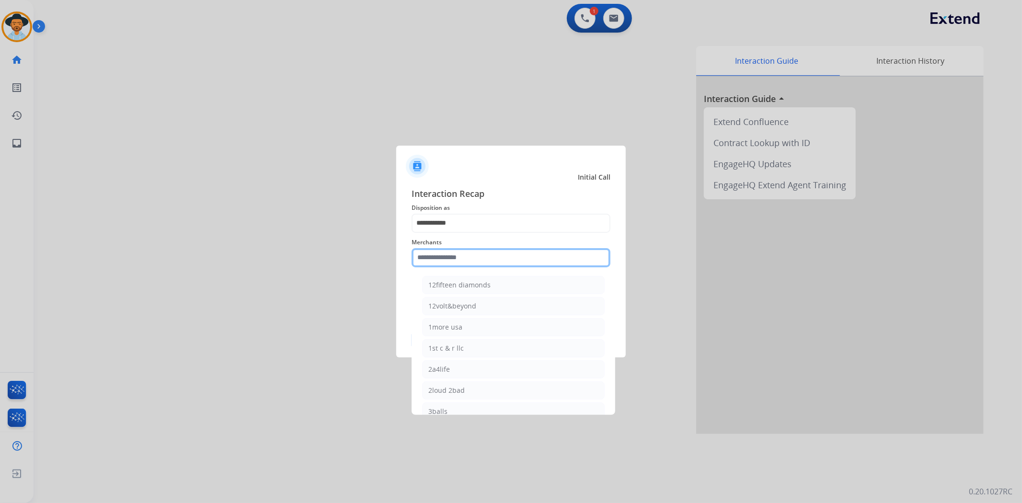
click at [461, 257] on input "text" at bounding box center [511, 257] width 199 height 19
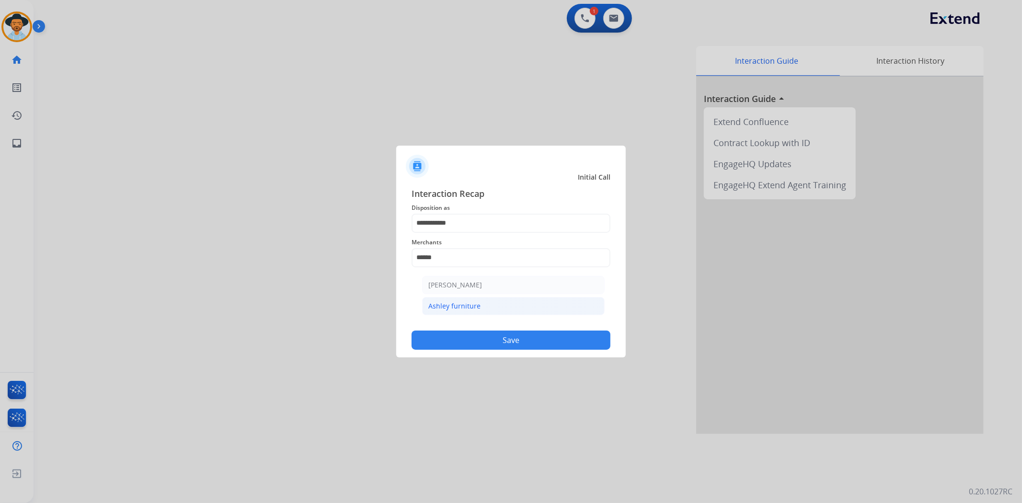
click at [477, 299] on li "Ashley furniture" at bounding box center [513, 306] width 183 height 18
type input "**********"
click at [492, 347] on button "Save" at bounding box center [511, 340] width 199 height 19
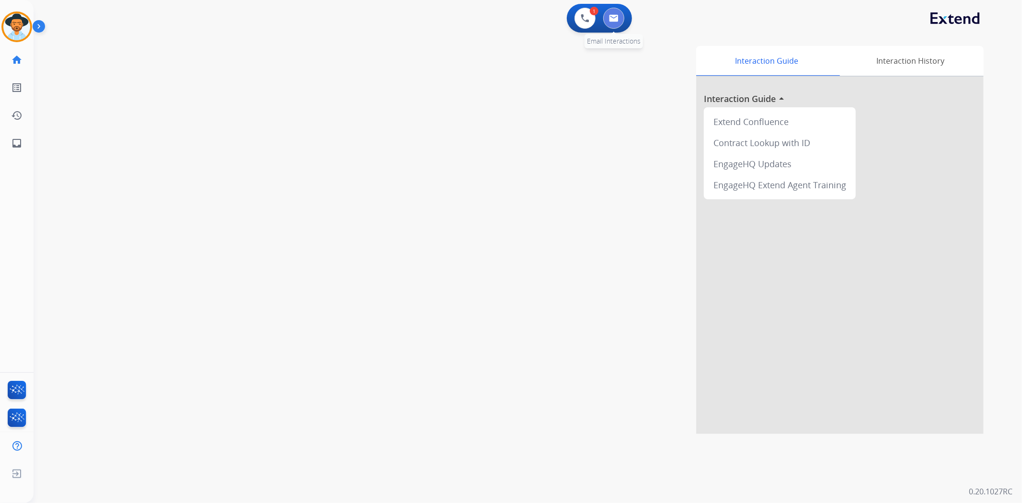
click at [616, 13] on button at bounding box center [613, 18] width 21 height 21
select select "**********"
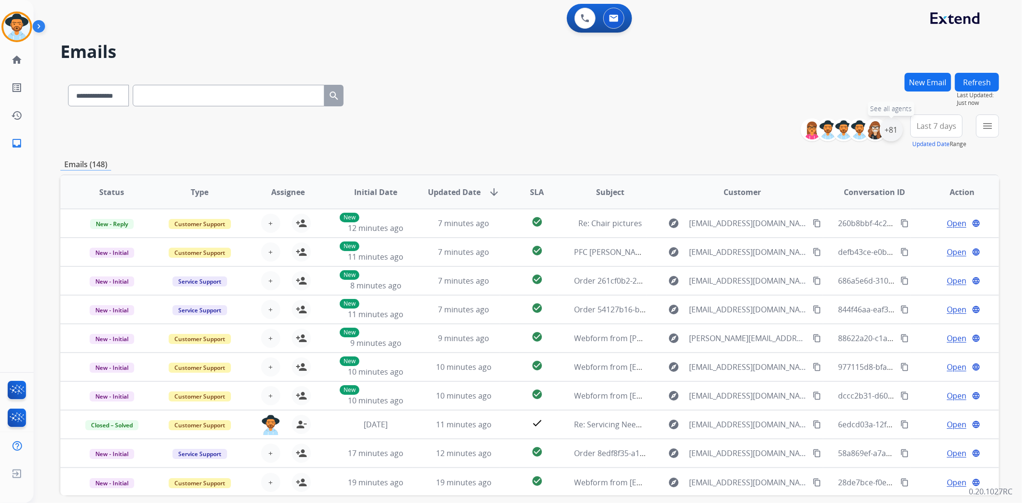
click at [888, 132] on div "+81" at bounding box center [891, 129] width 23 height 23
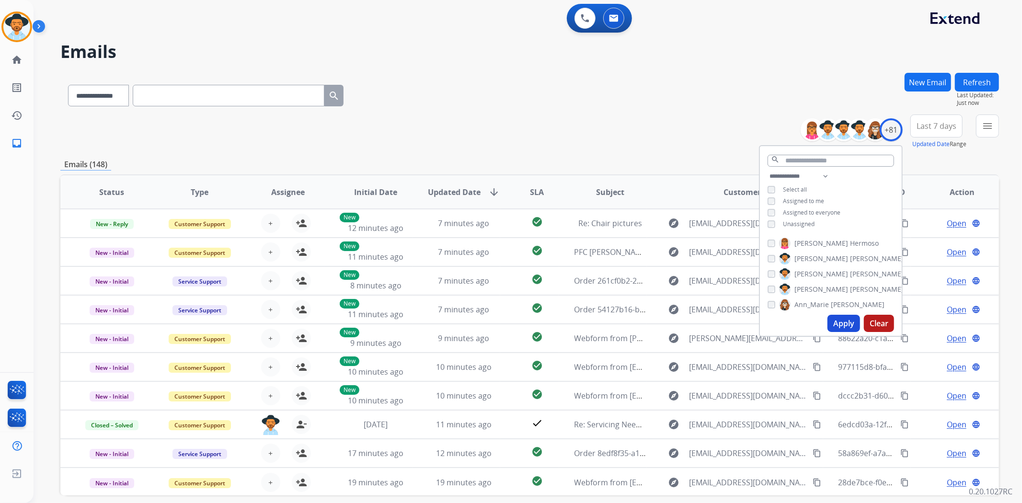
click at [843, 327] on button "Apply" at bounding box center [844, 323] width 33 height 17
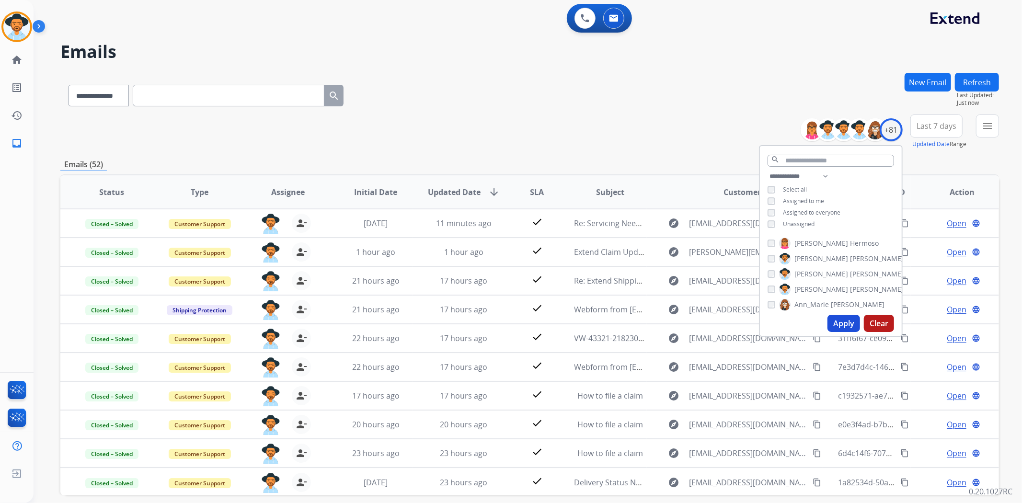
click at [578, 127] on div "**********" at bounding box center [529, 132] width 939 height 35
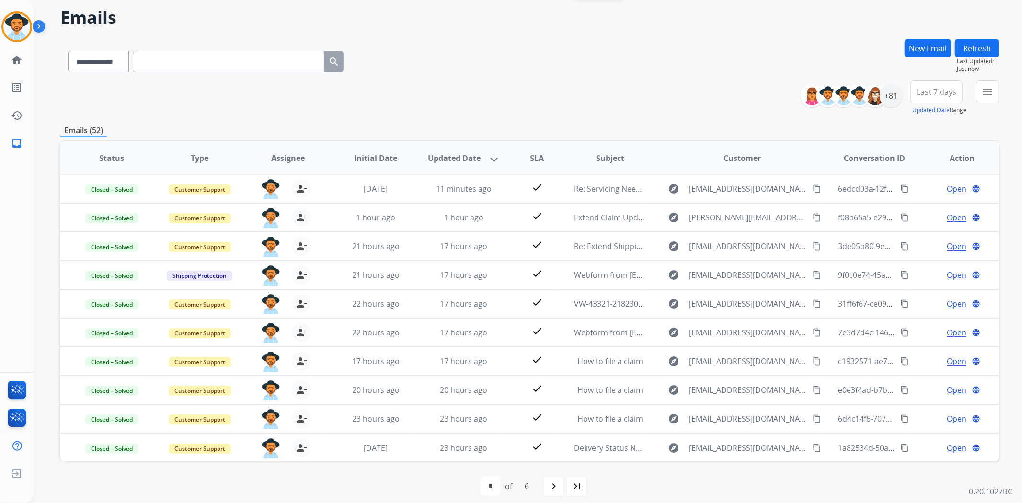
scroll to position [42, 0]
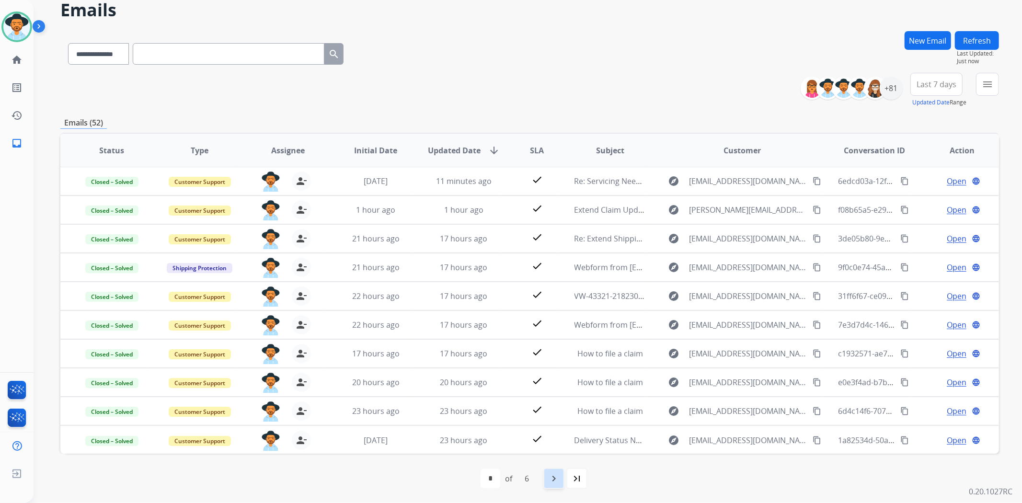
click at [552, 475] on mat-icon "navigate_next" at bounding box center [554, 479] width 12 height 12
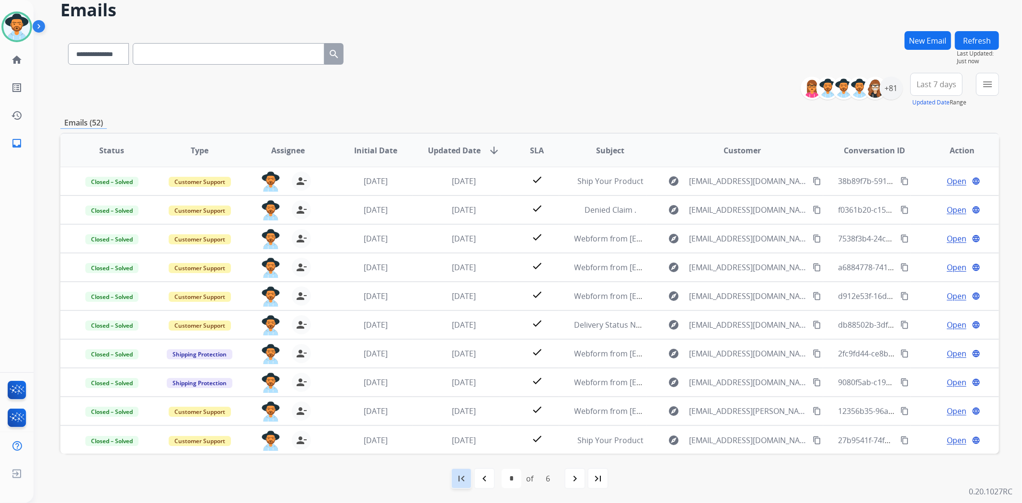
click at [460, 478] on mat-icon "first_page" at bounding box center [462, 479] width 12 height 12
select select "*"
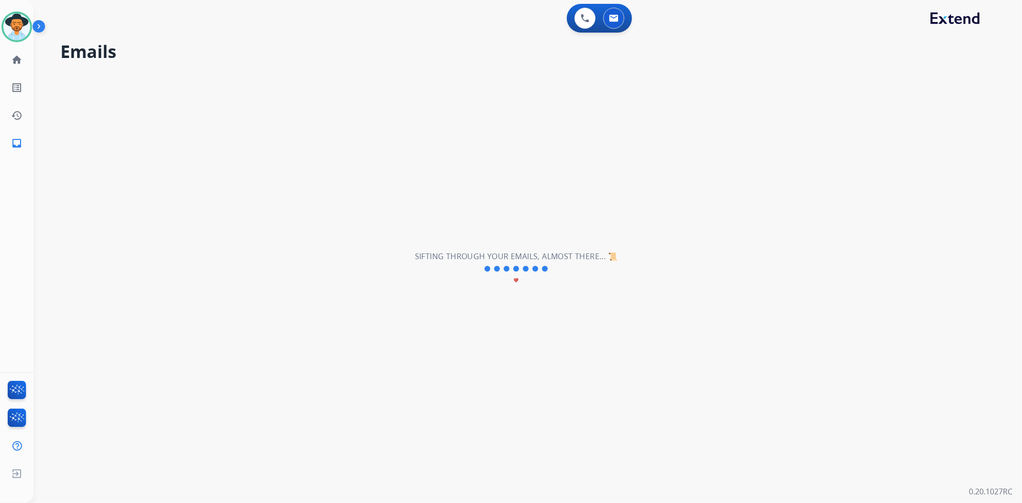
scroll to position [0, 0]
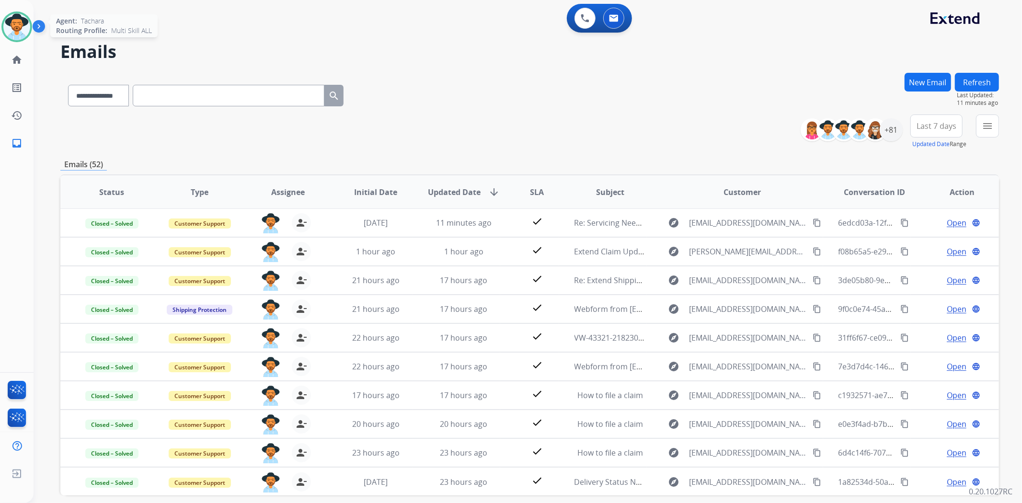
click at [16, 33] on img at bounding box center [16, 26] width 27 height 27
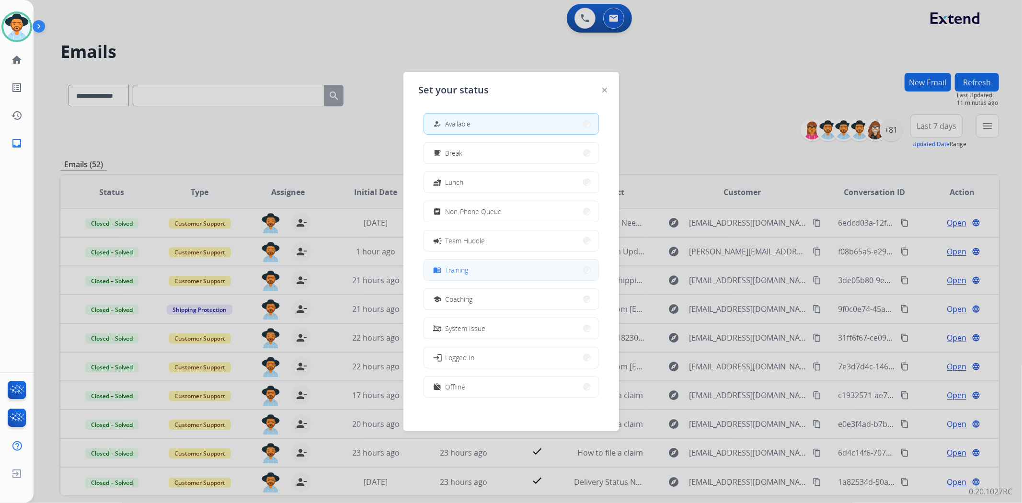
click at [454, 267] on span "Training" at bounding box center [457, 270] width 23 height 10
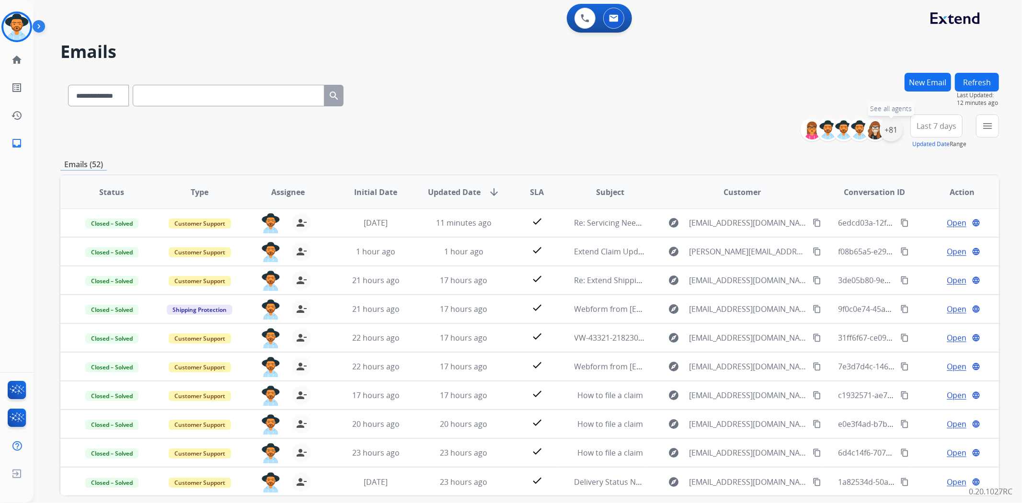
click at [890, 133] on div "+81" at bounding box center [891, 129] width 23 height 23
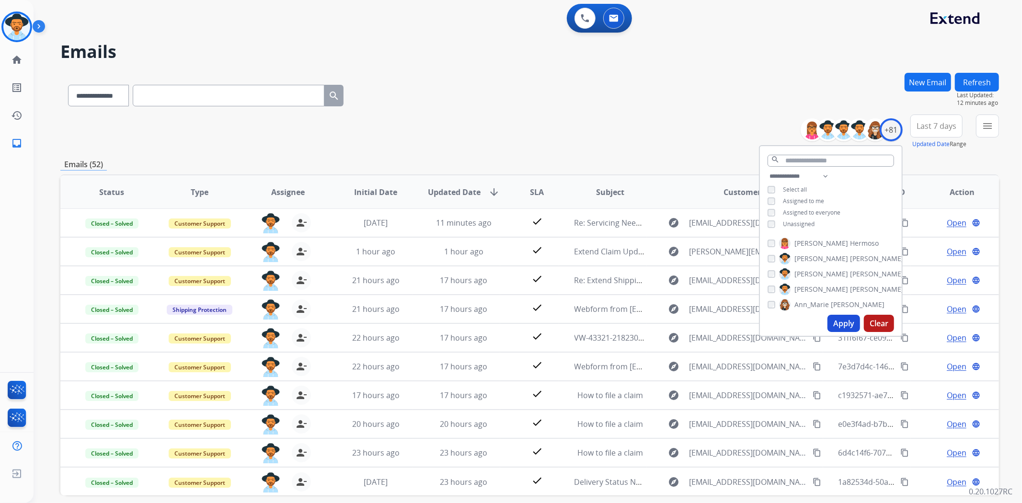
click at [845, 326] on button "Apply" at bounding box center [844, 323] width 33 height 17
drag, startPoint x: 547, startPoint y: 117, endPoint x: 548, endPoint y: 134, distance: 16.8
click at [548, 133] on div "**********" at bounding box center [529, 309] width 939 height 473
